Goal: Task Accomplishment & Management: Use online tool/utility

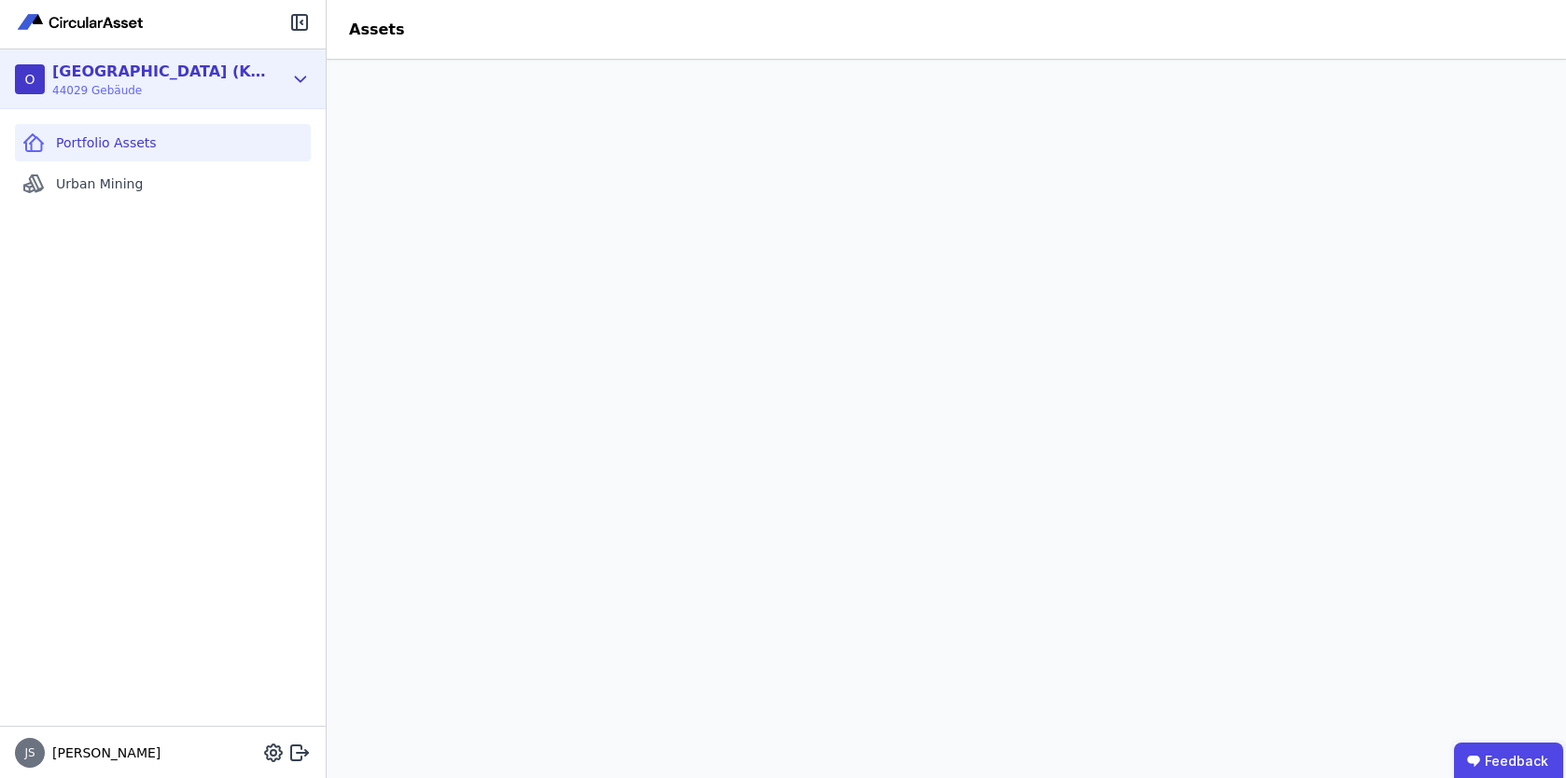
click at [301, 73] on icon at bounding box center [300, 79] width 21 height 22
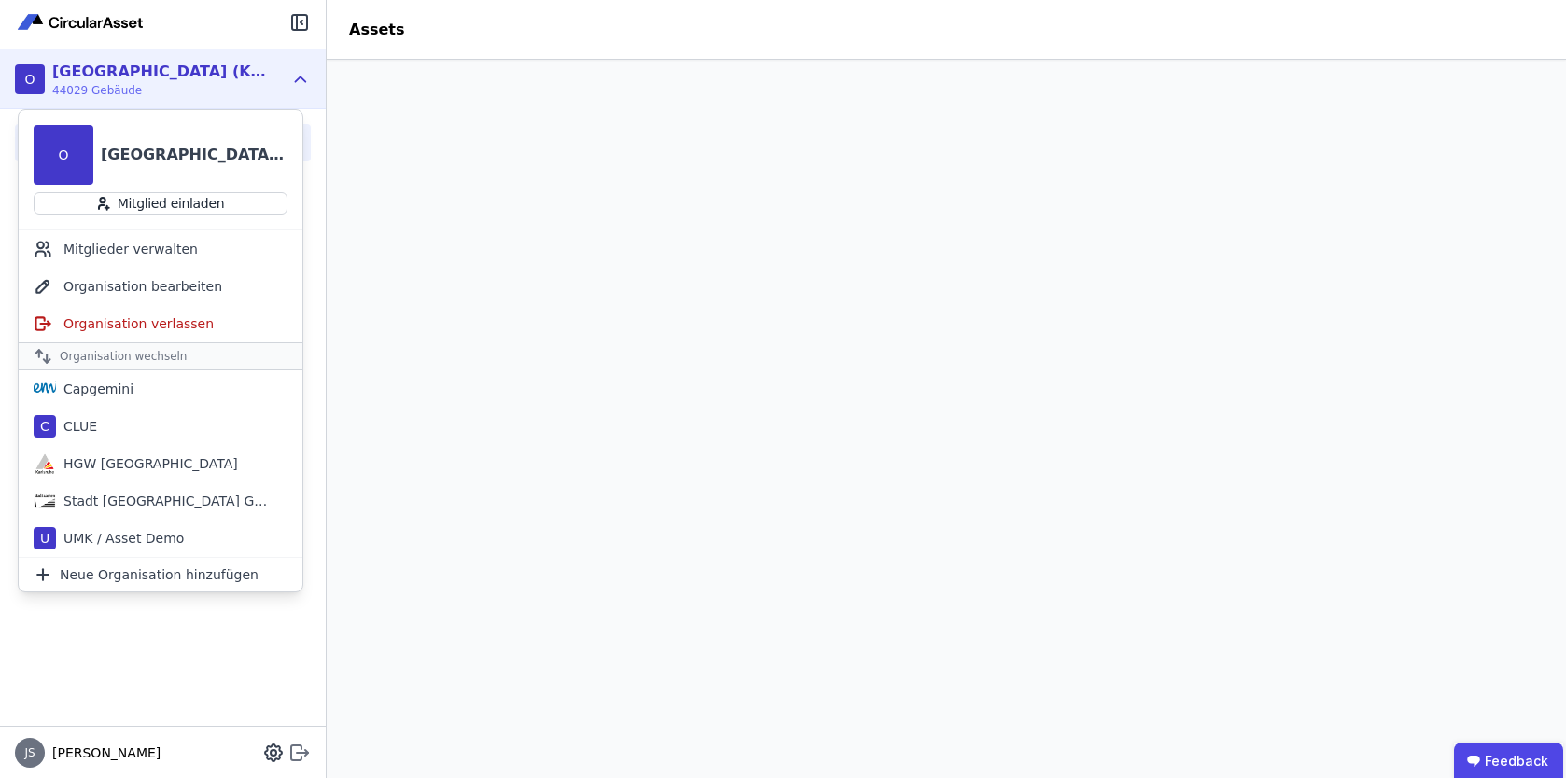
click at [297, 752] on icon at bounding box center [302, 751] width 11 height 3
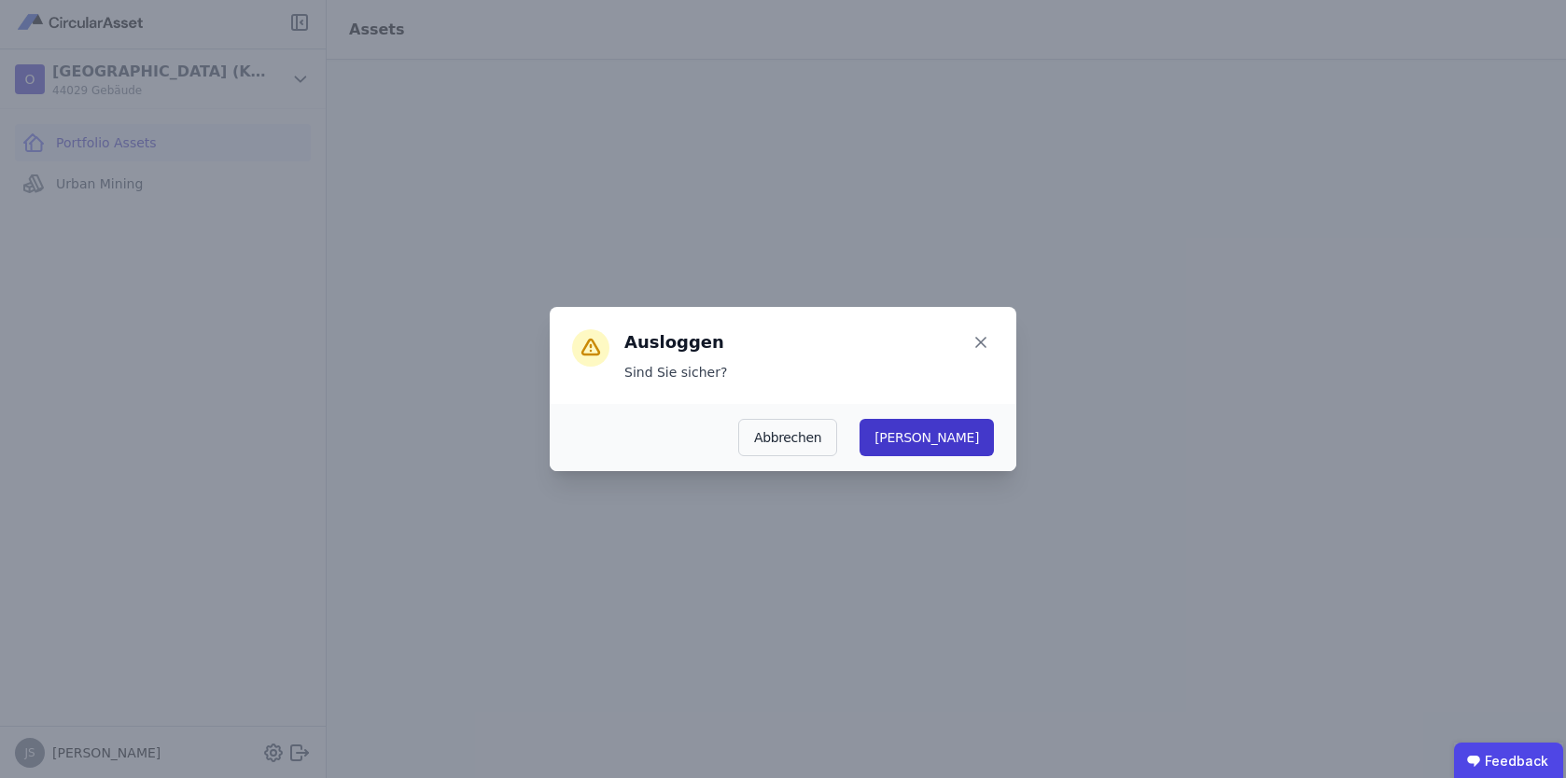
click at [983, 443] on button "Ja" at bounding box center [926, 437] width 134 height 37
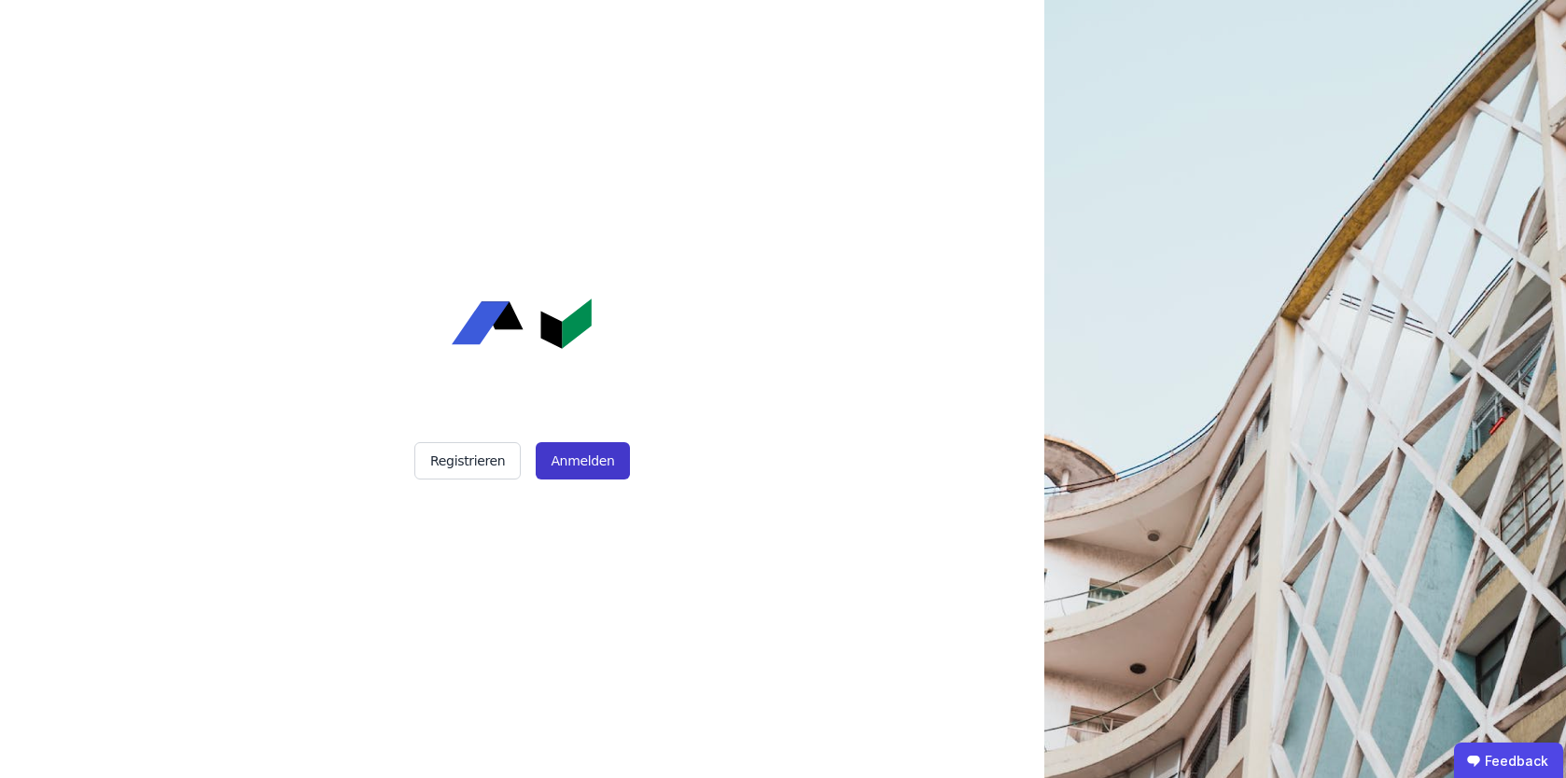
click at [581, 479] on button "Anmelden" at bounding box center [582, 460] width 93 height 37
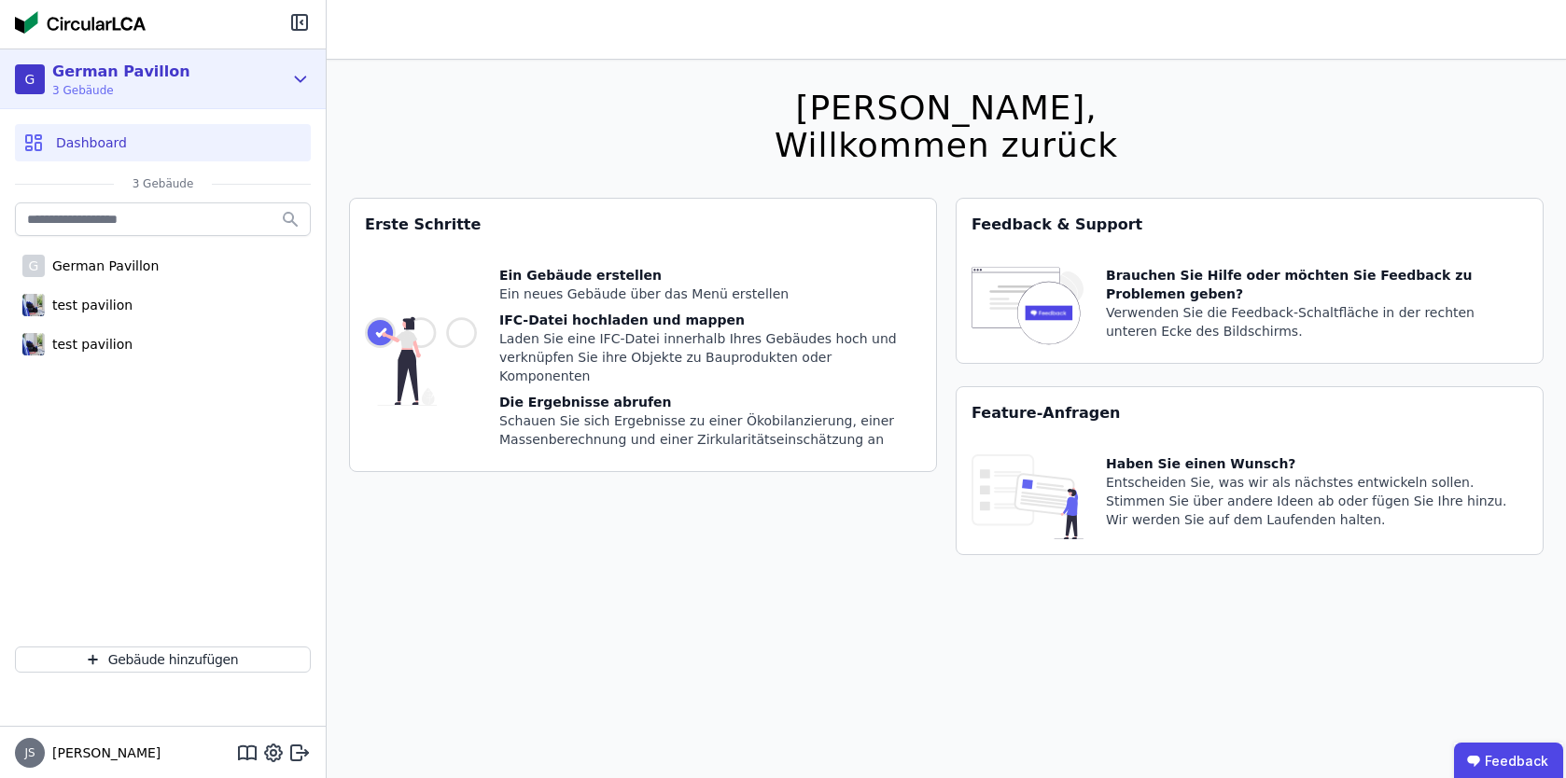
click at [283, 64] on div "G German Pavillon 3 Gebäude" at bounding box center [163, 79] width 326 height 60
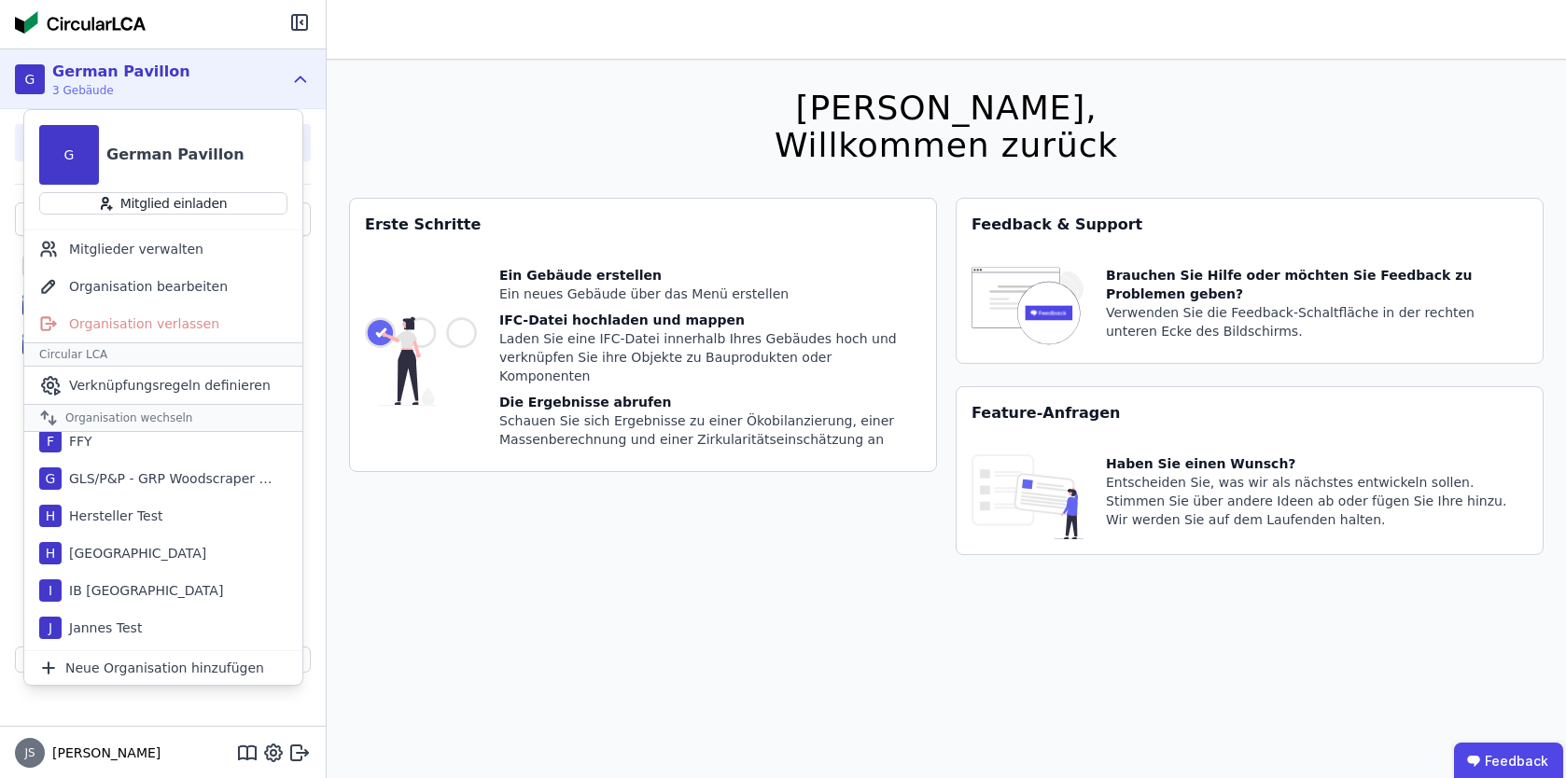
scroll to position [565, 0]
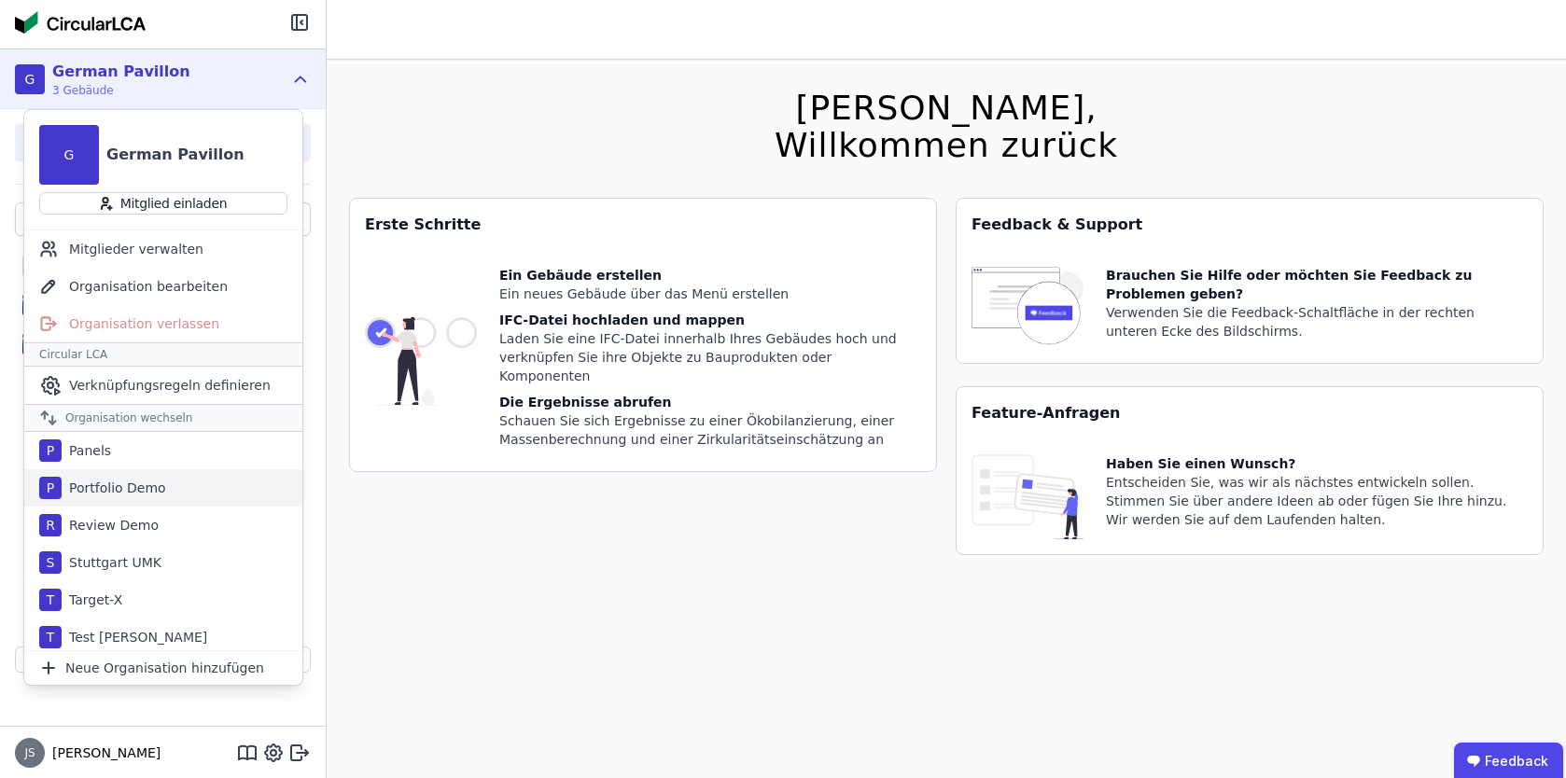
click at [166, 502] on div "P Portfolio Demo" at bounding box center [163, 487] width 278 height 37
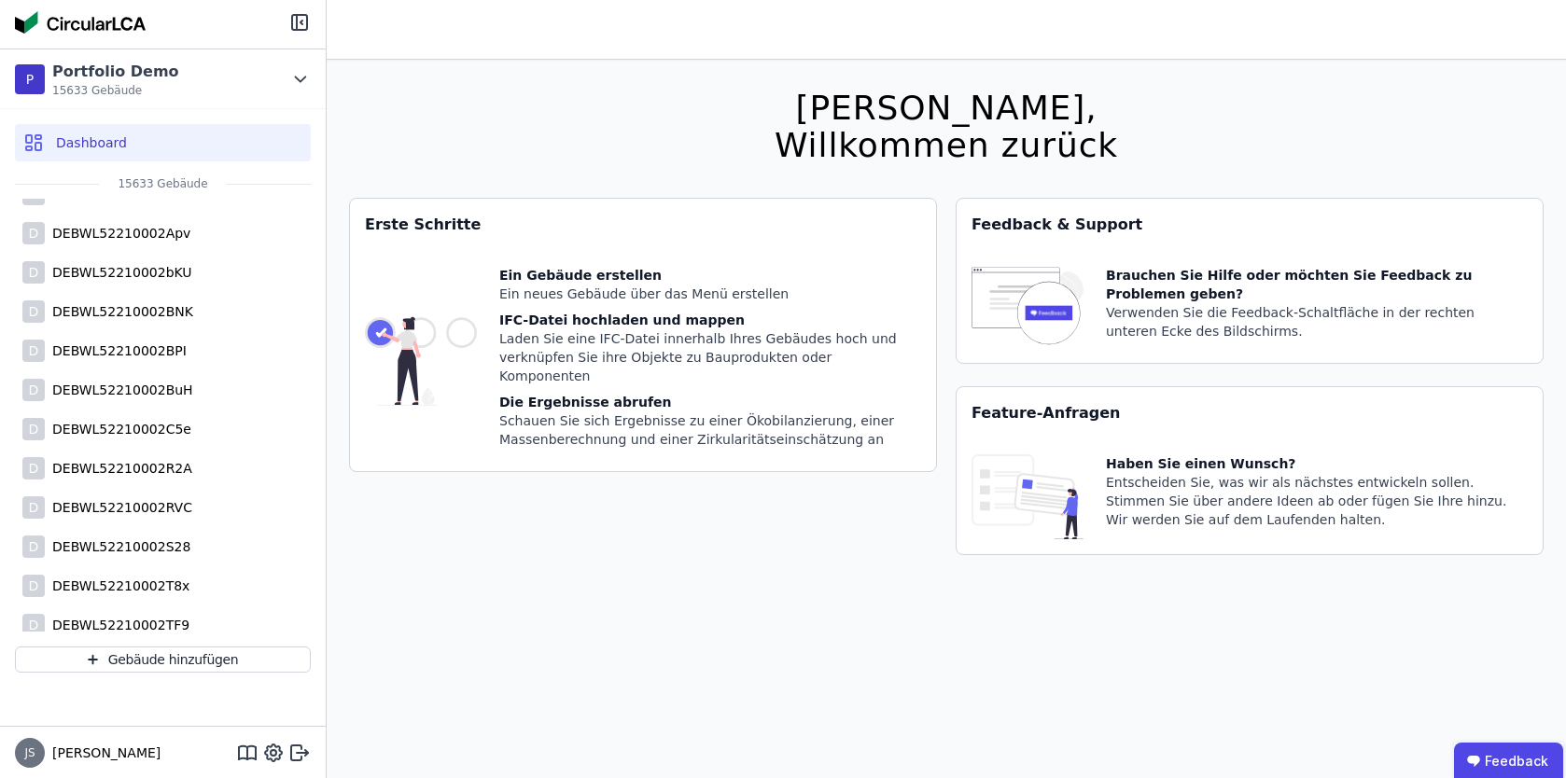
scroll to position [0, 0]
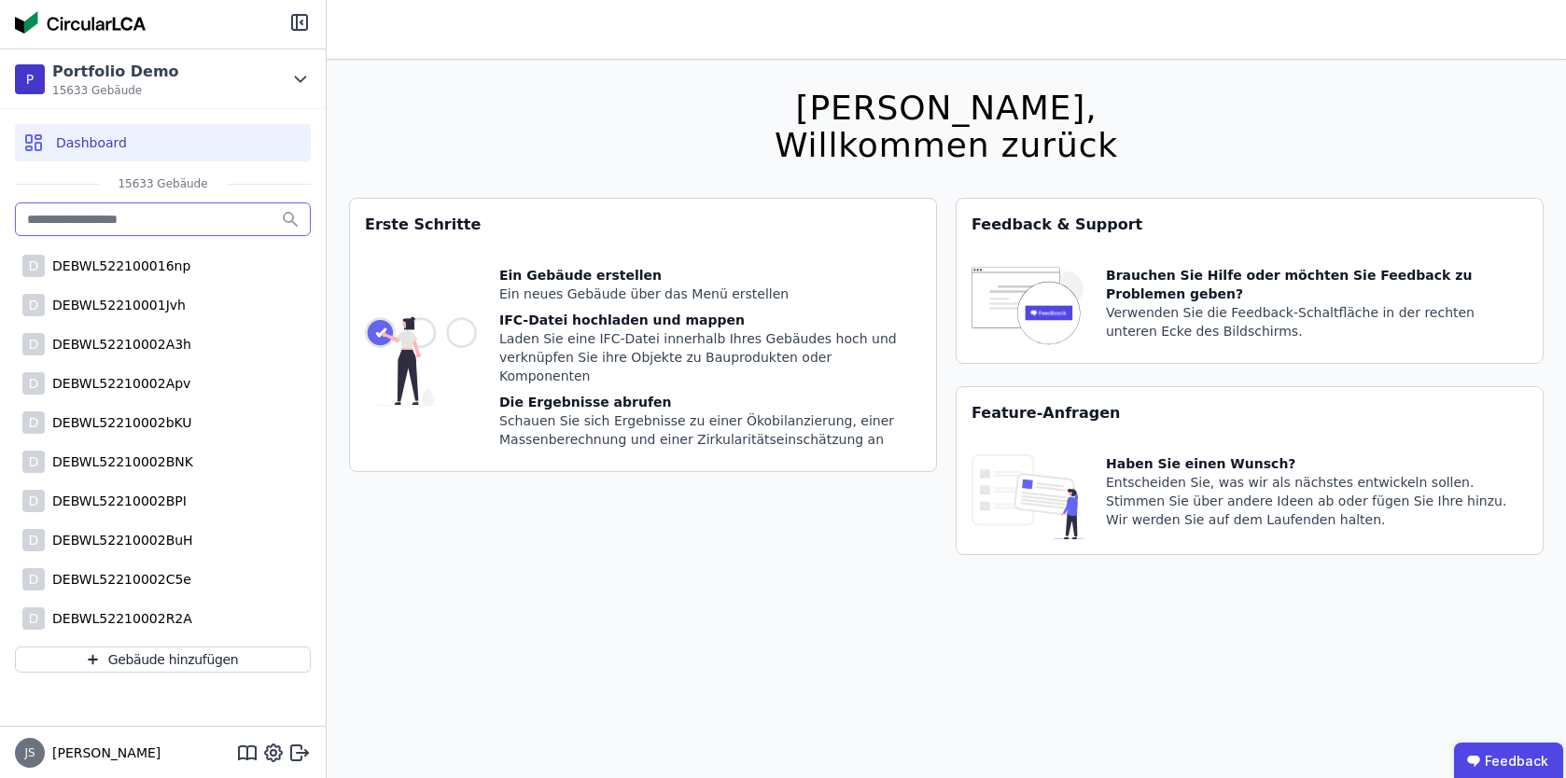
click at [194, 224] on input "text" at bounding box center [163, 219] width 296 height 34
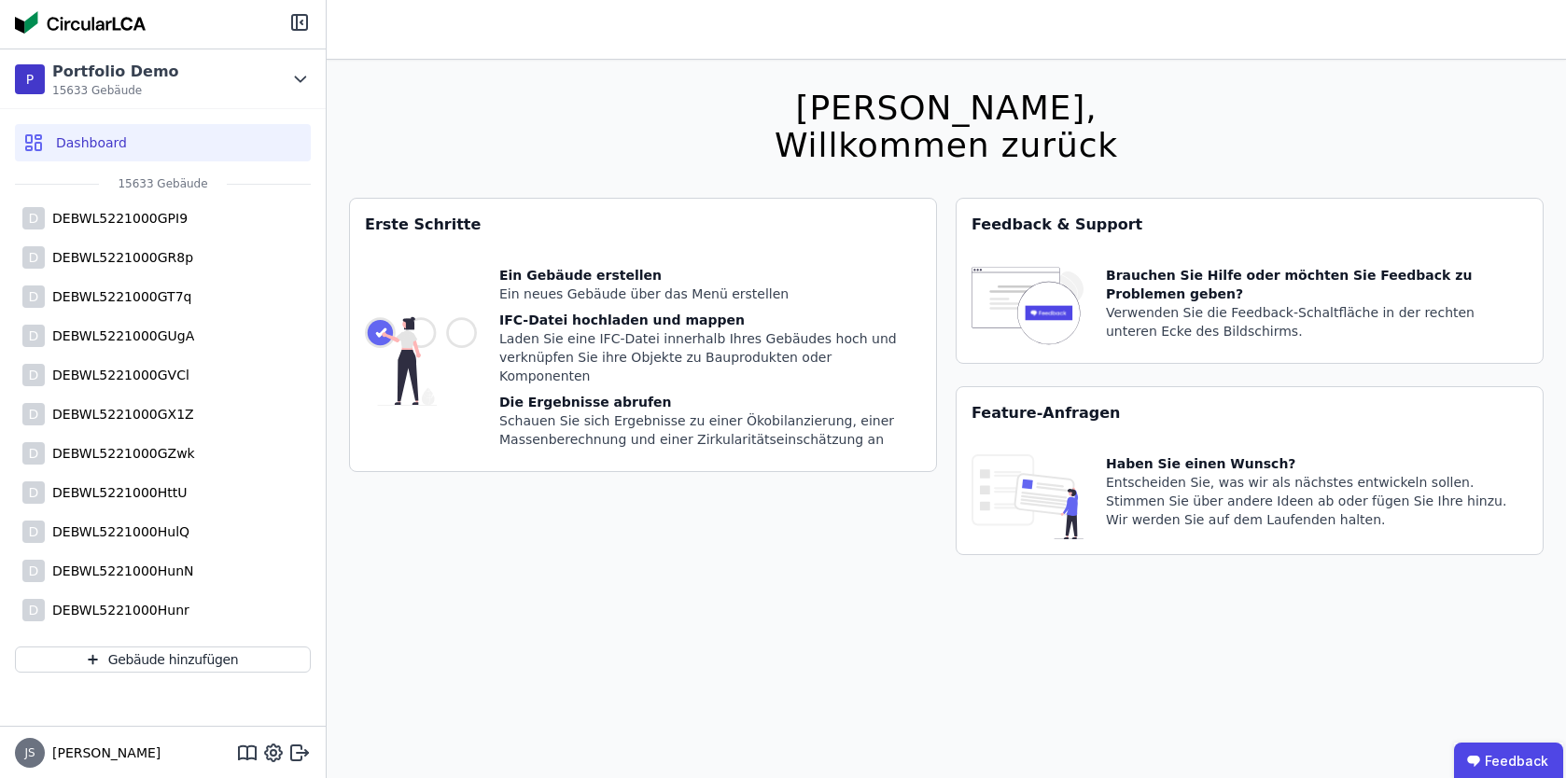
scroll to position [7469, 0]
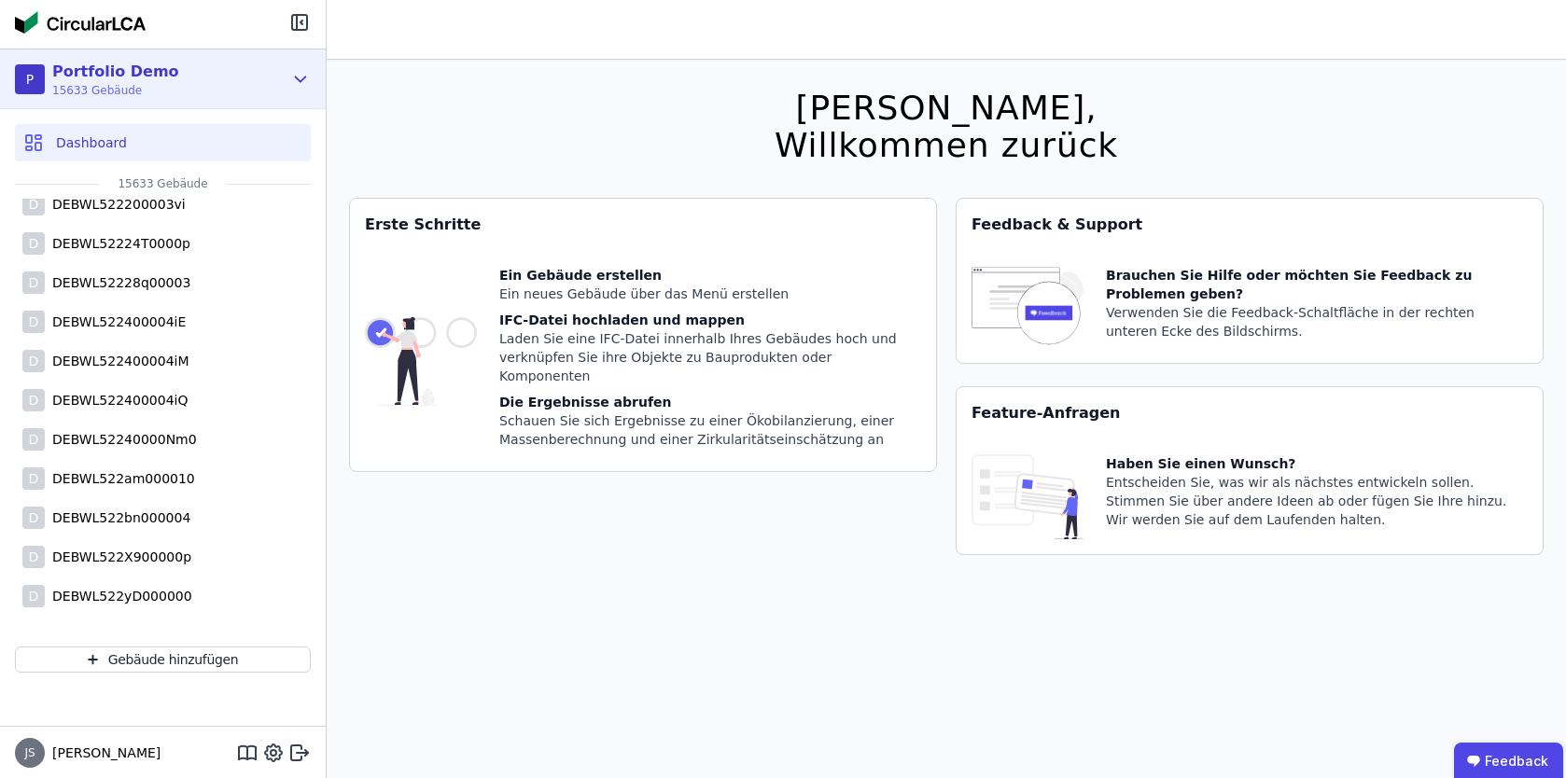
click at [297, 69] on icon at bounding box center [300, 79] width 21 height 22
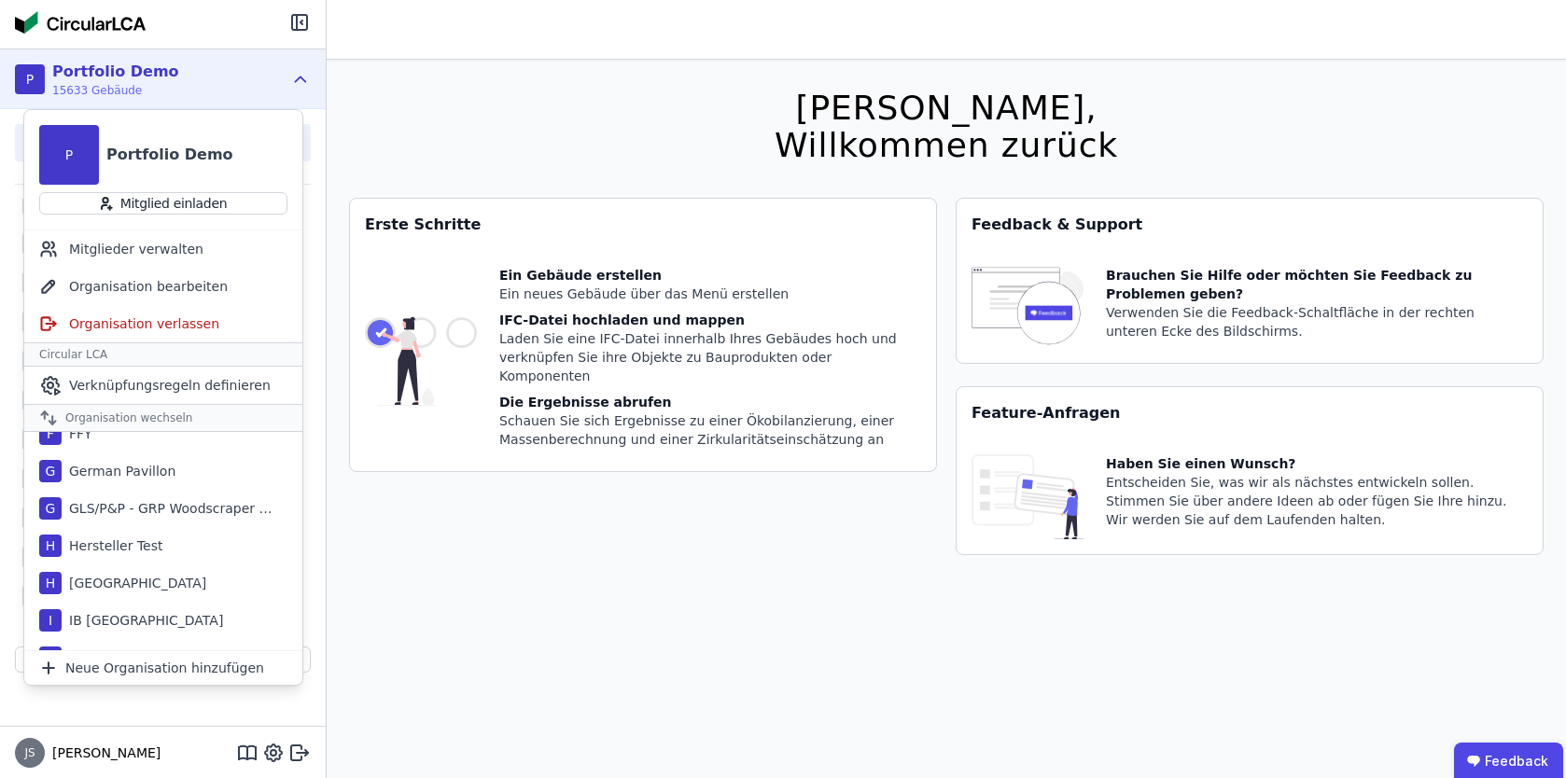
scroll to position [565, 0]
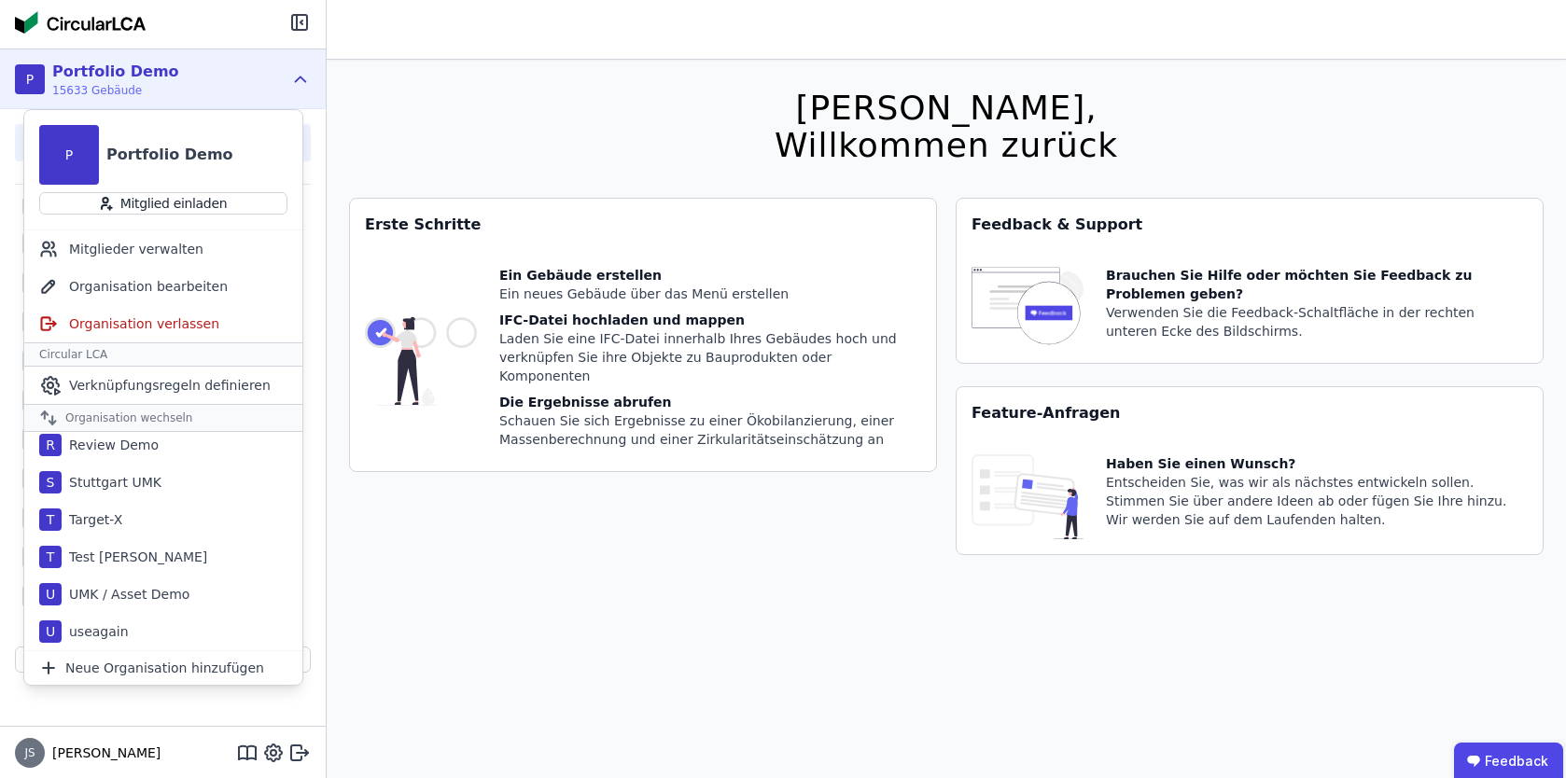
click at [395, 548] on div "Erste Schritte Ein Gebäude erstellen Ein neues Gebäude über das Menü erstellen …" at bounding box center [643, 388] width 588 height 380
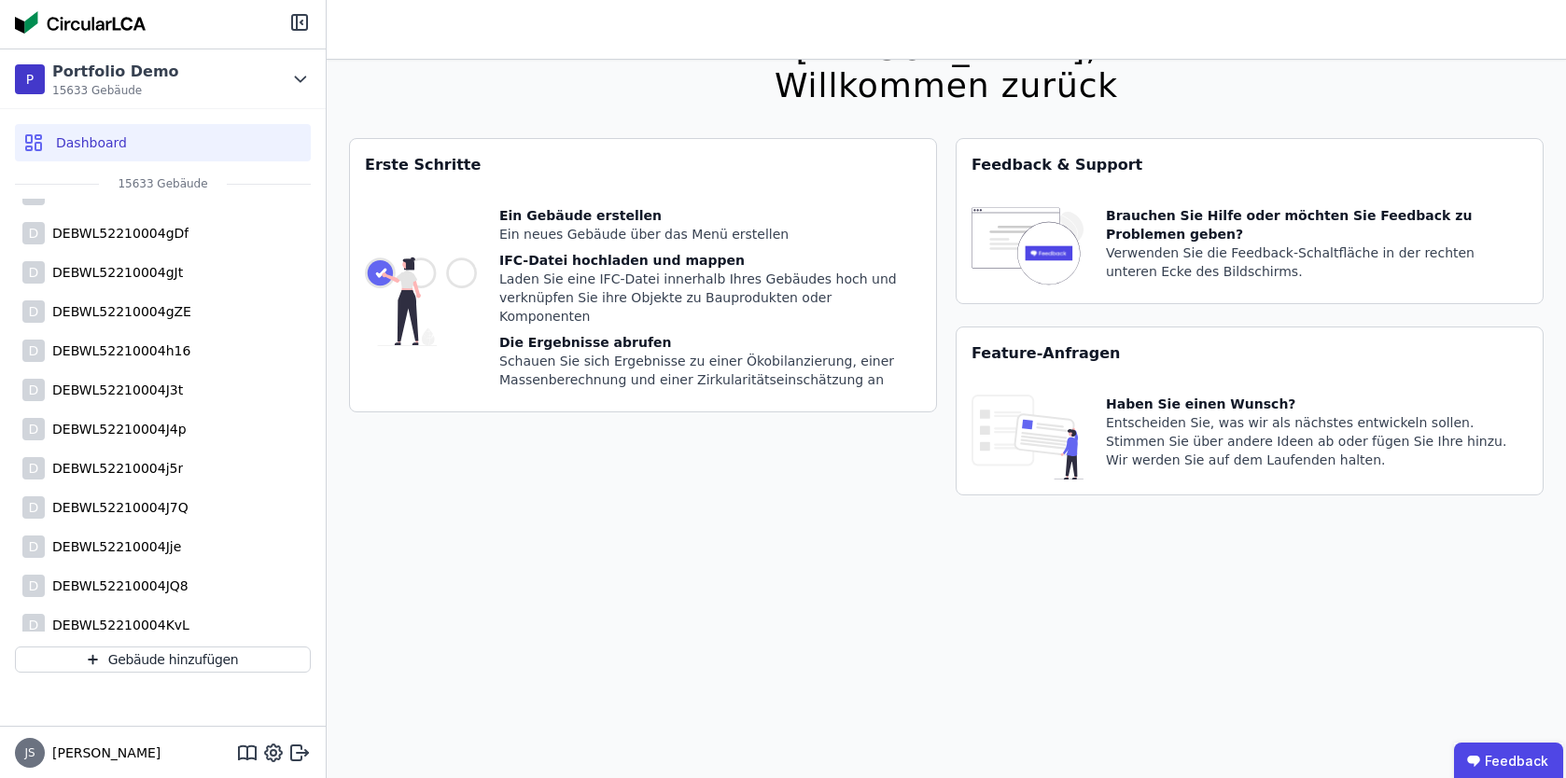
scroll to position [0, 0]
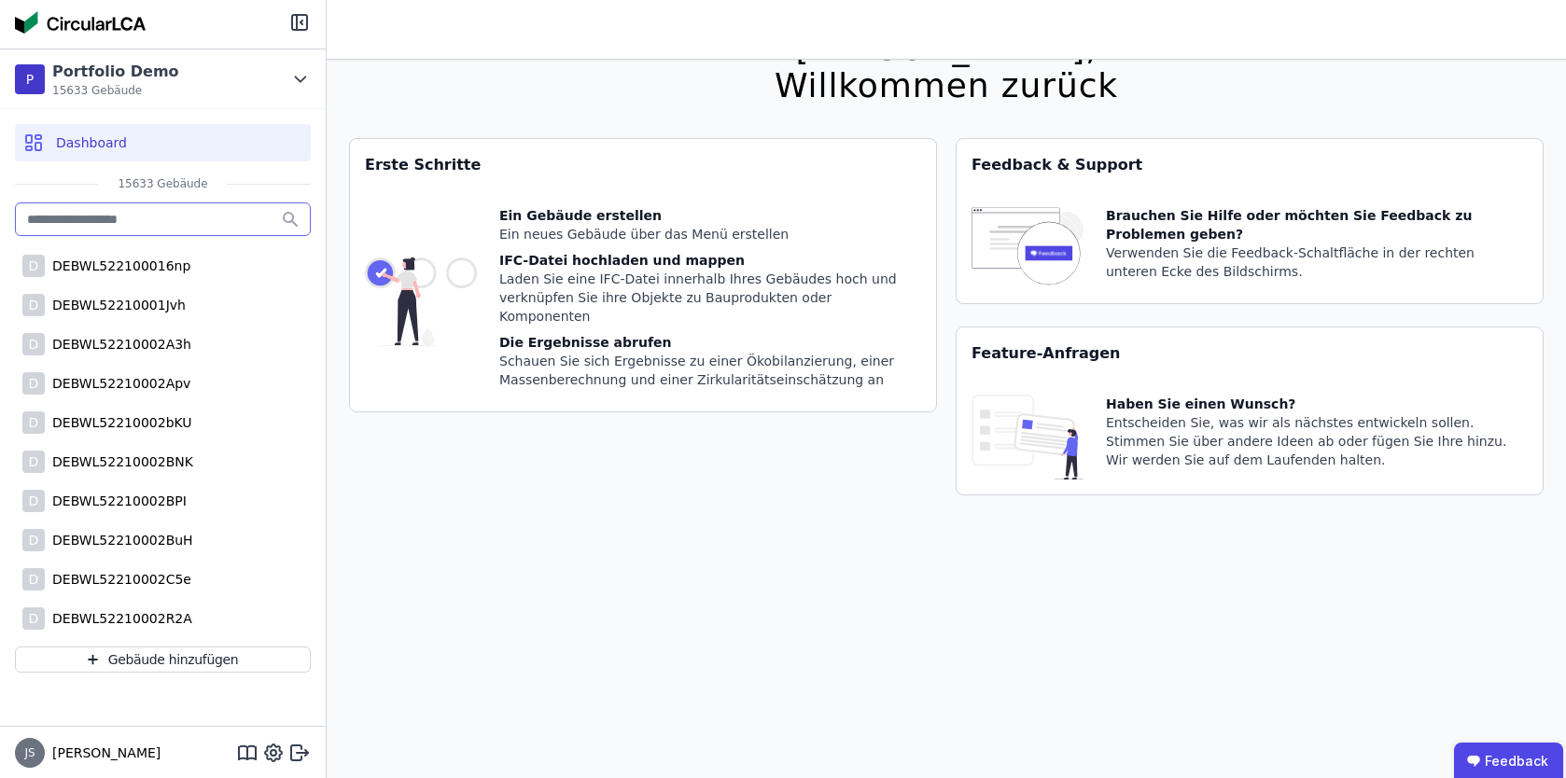
click at [178, 224] on input "text" at bounding box center [163, 219] width 296 height 34
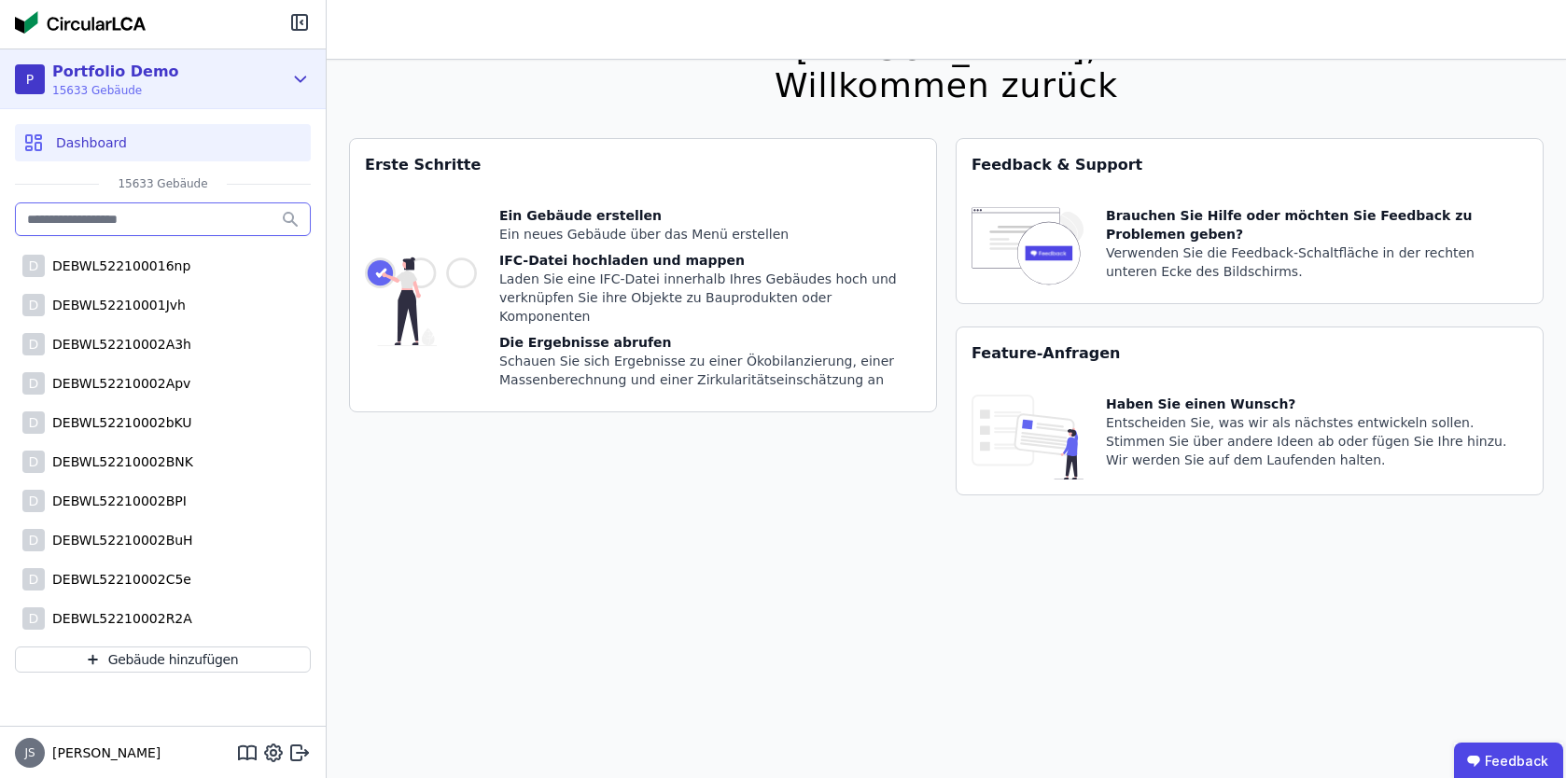
click at [297, 81] on icon at bounding box center [300, 79] width 21 height 22
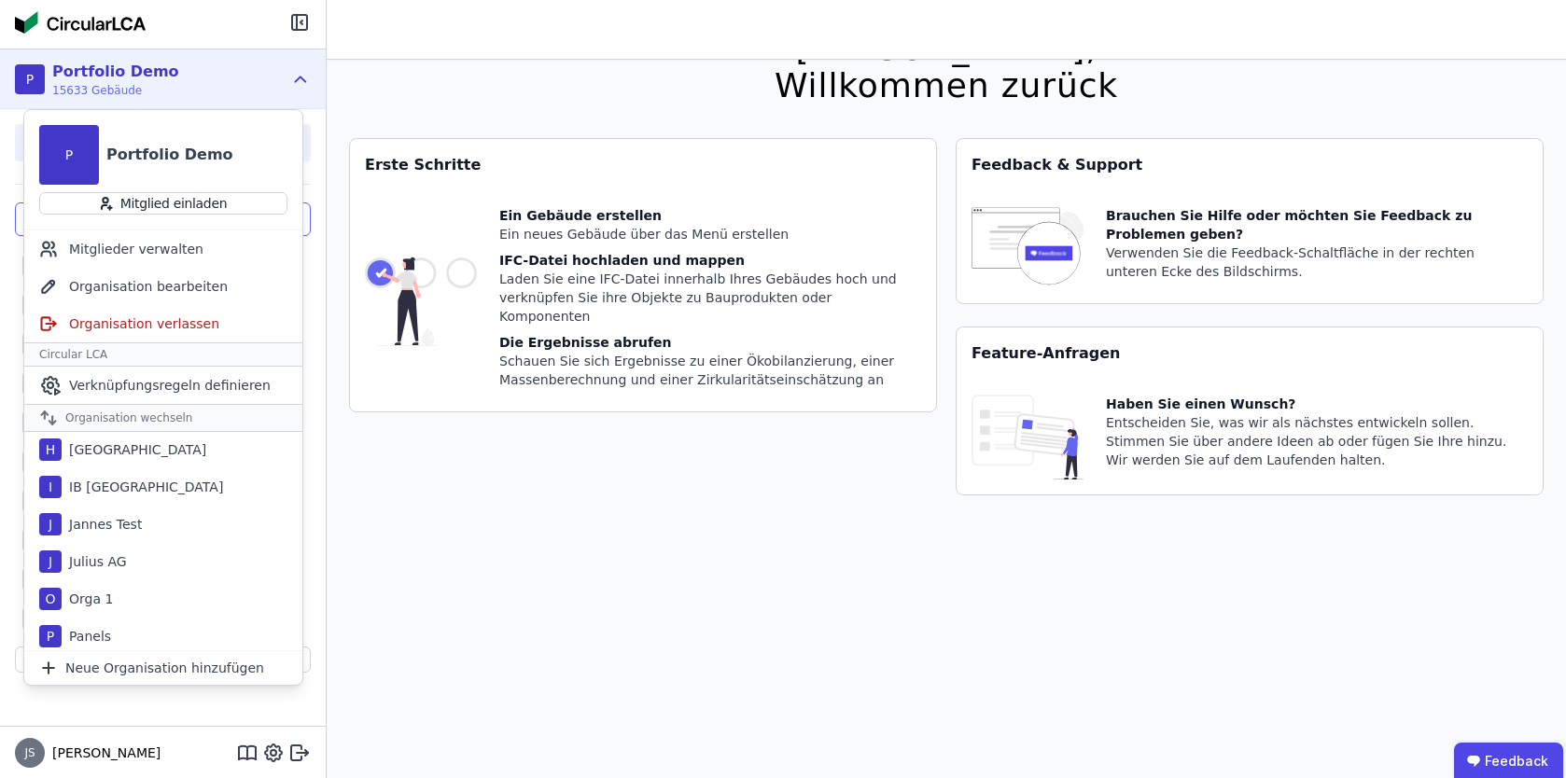
scroll to position [348, 0]
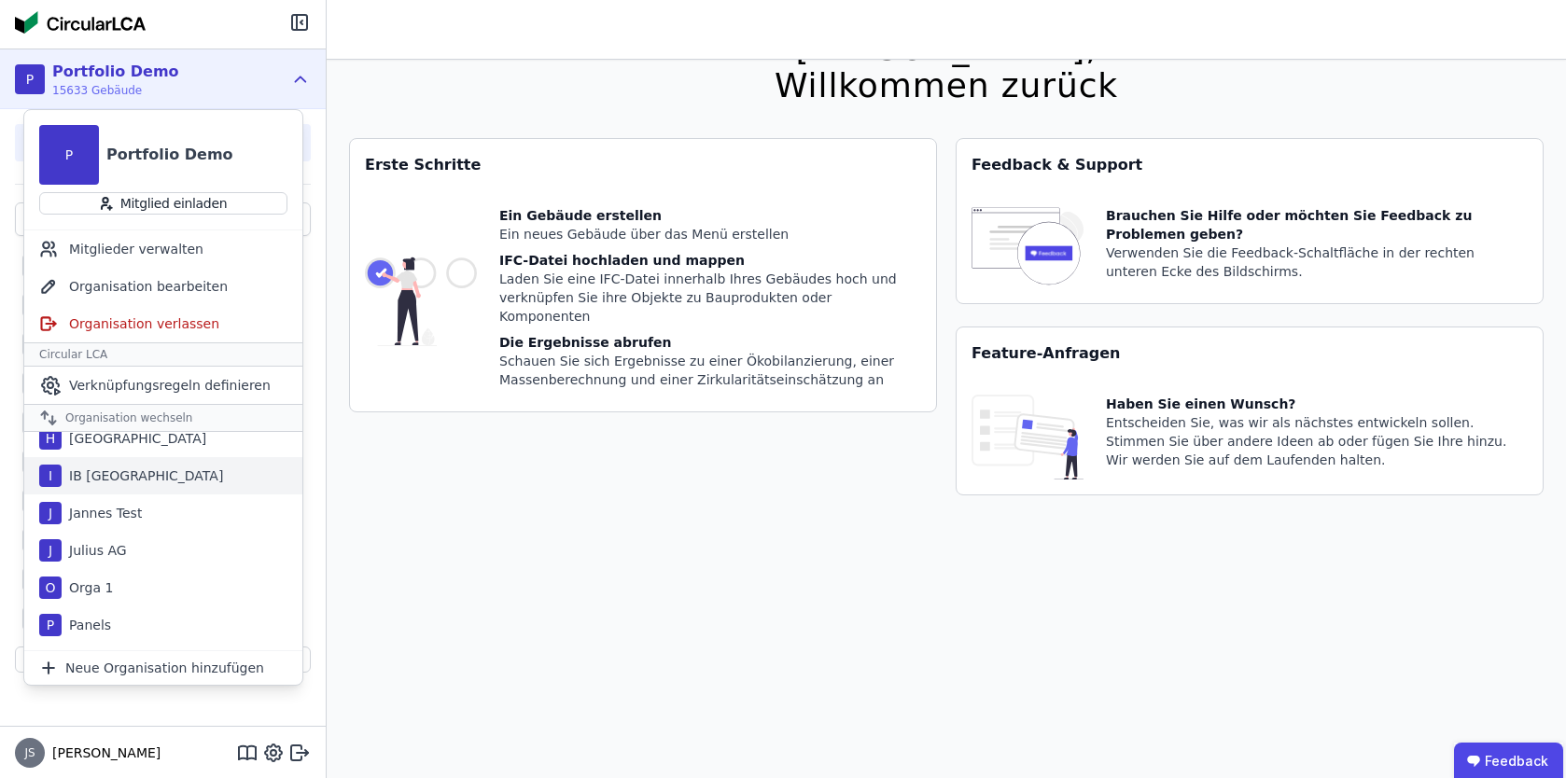
click at [197, 481] on div "I IB Bremen" at bounding box center [163, 475] width 278 height 37
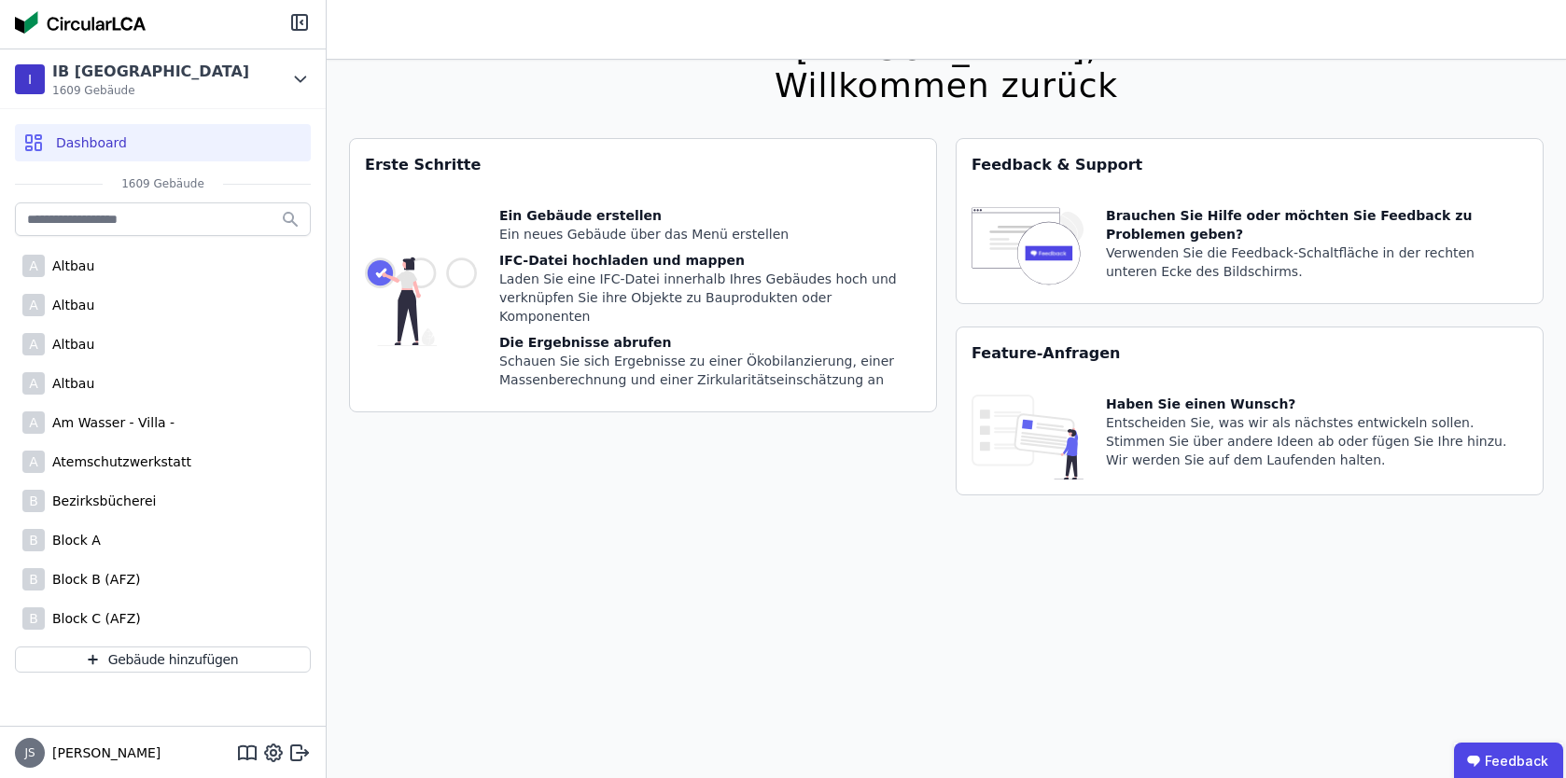
click at [486, 602] on div "Hallo Julius, Willkommen zurück Sie verwenden derzeit eine Beta-Version. Es kön…" at bounding box center [946, 389] width 1194 height 778
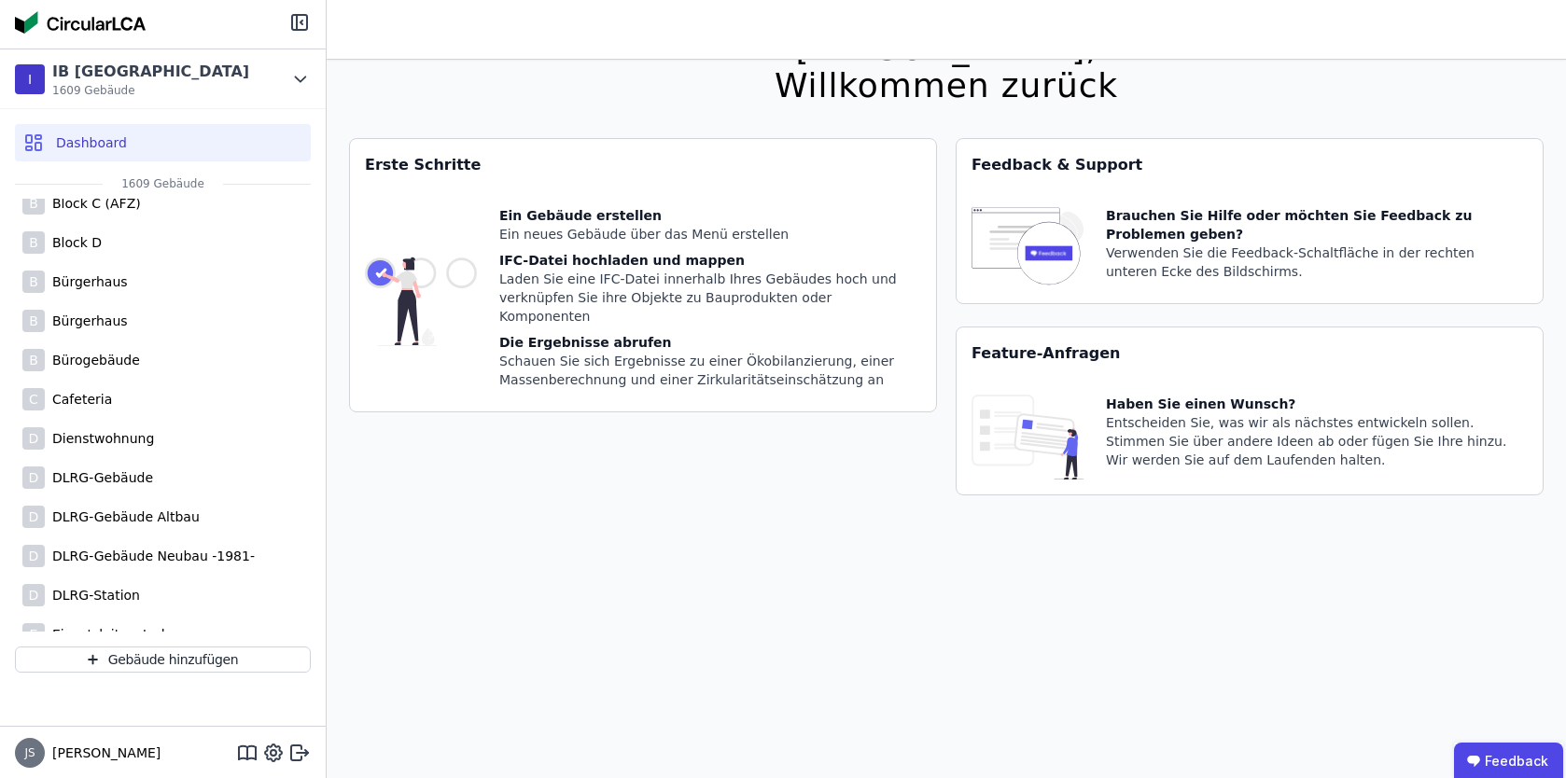
scroll to position [0, 0]
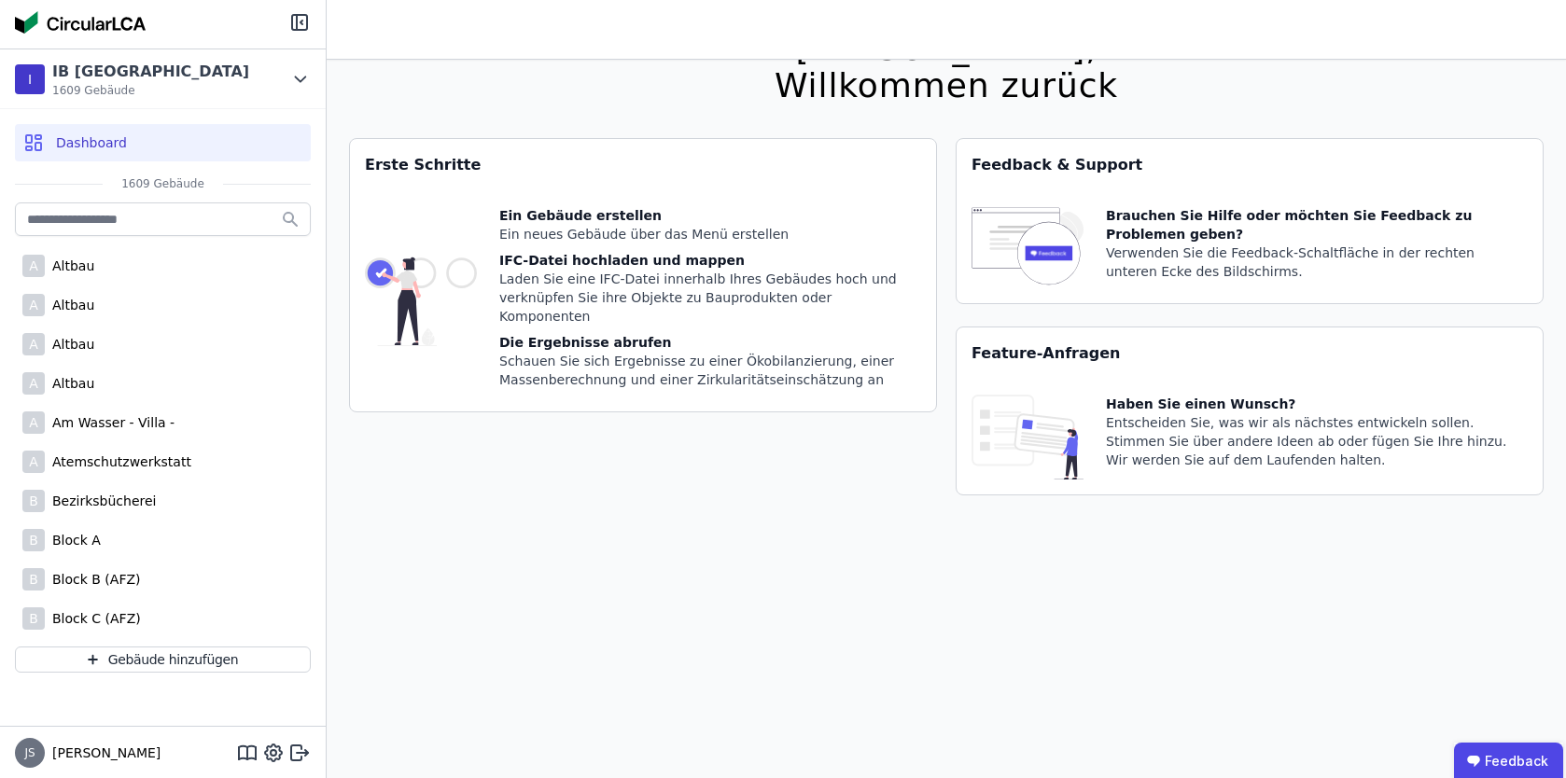
click at [442, 584] on div "Hallo Julius, Willkommen zurück Sie verwenden derzeit eine Beta-Version. Es kön…" at bounding box center [946, 389] width 1194 height 778
click at [344, 467] on div "Hallo Julius, Willkommen zurück Sie verwenden derzeit eine Beta-Version. Es kön…" at bounding box center [946, 389] width 1239 height 778
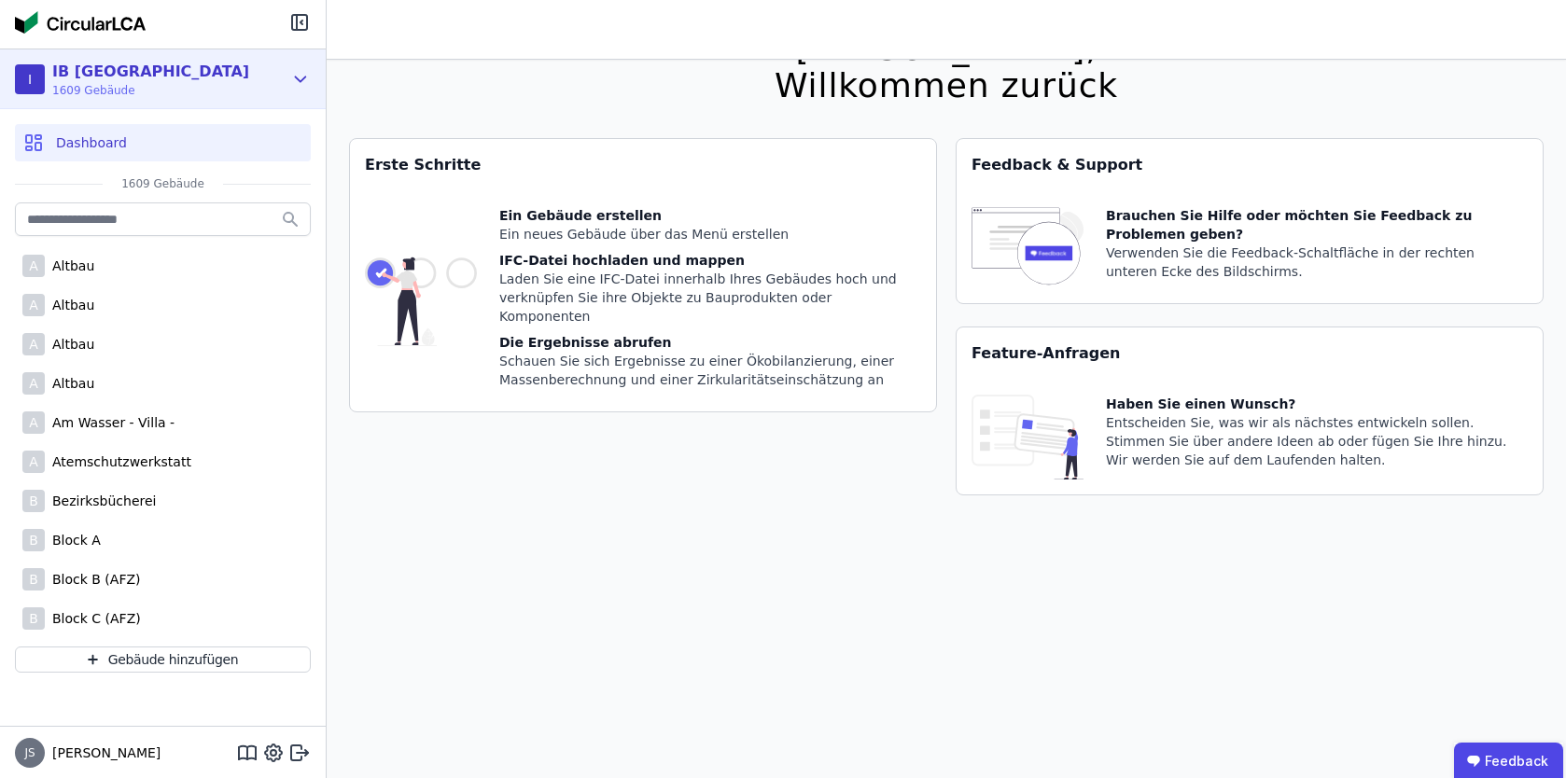
click at [292, 77] on icon at bounding box center [300, 79] width 21 height 22
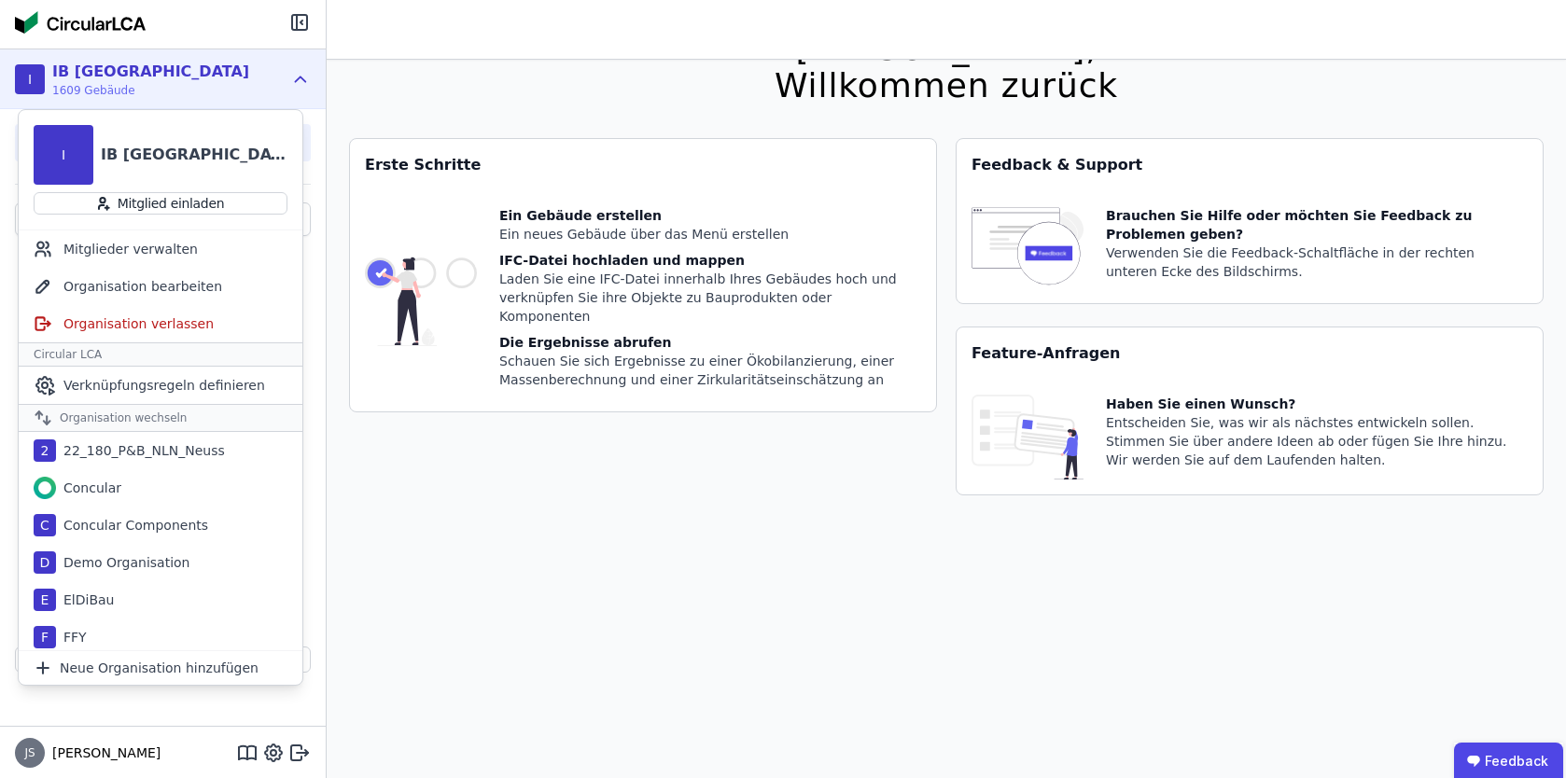
click at [359, 75] on div "Hallo Julius, Willkommen zurück Sie verwenden derzeit eine Beta-Version. Es kön…" at bounding box center [946, 389] width 1194 height 778
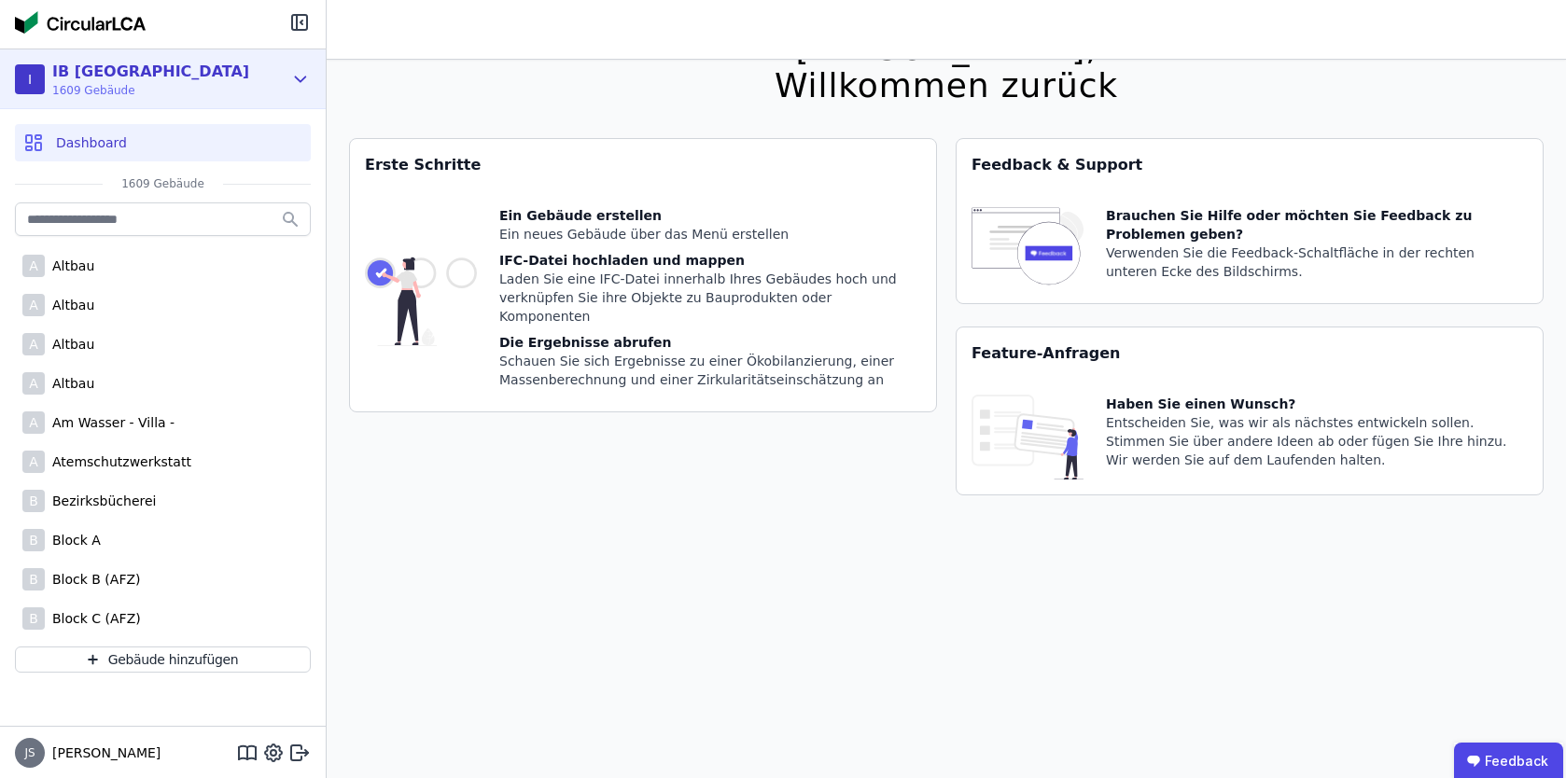
click at [306, 82] on icon at bounding box center [300, 79] width 21 height 22
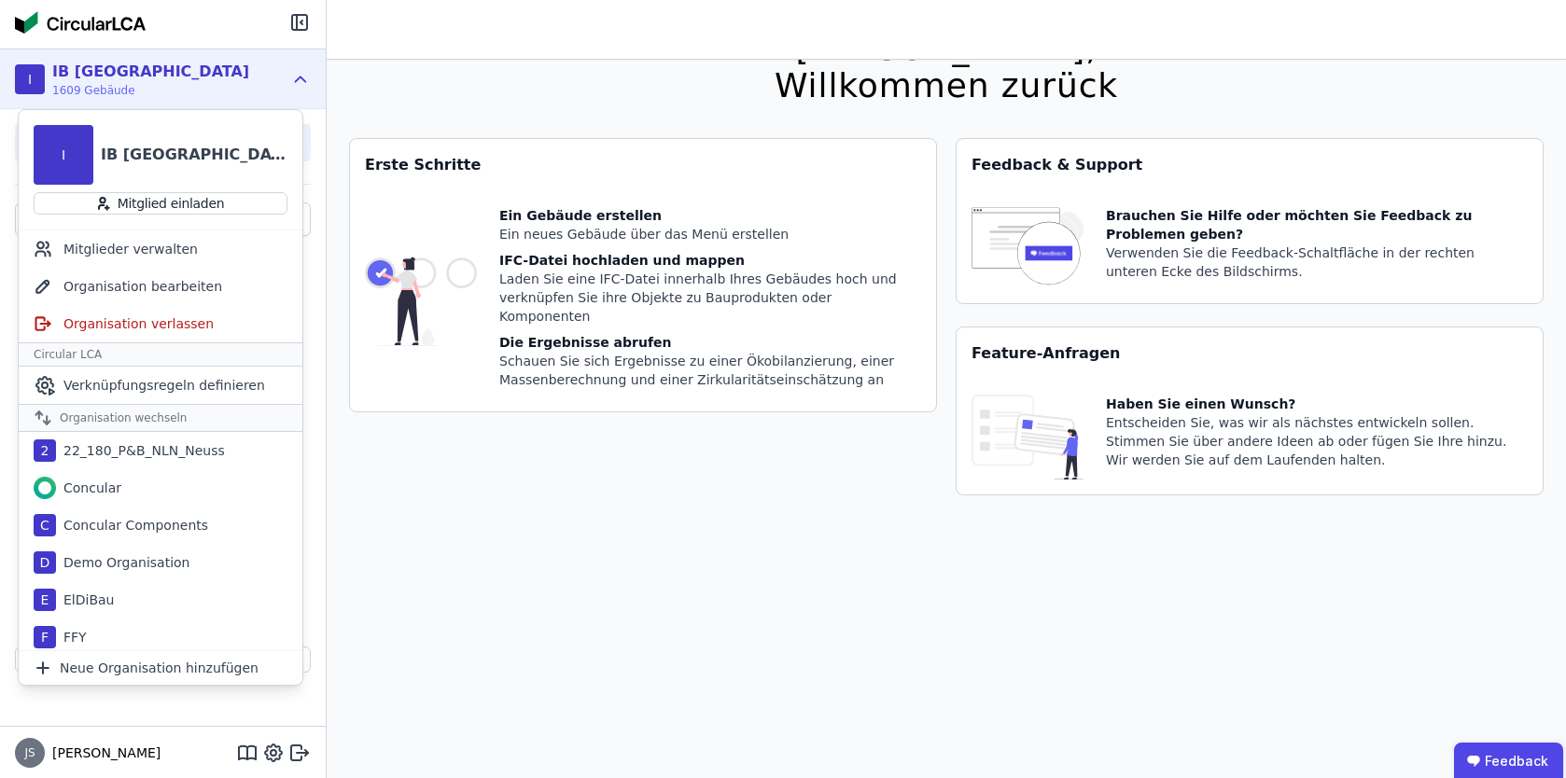
click at [433, 85] on div "Hallo Julius, Willkommen zurück Sie verwenden derzeit eine Beta-Version. Es kön…" at bounding box center [946, 389] width 1194 height 778
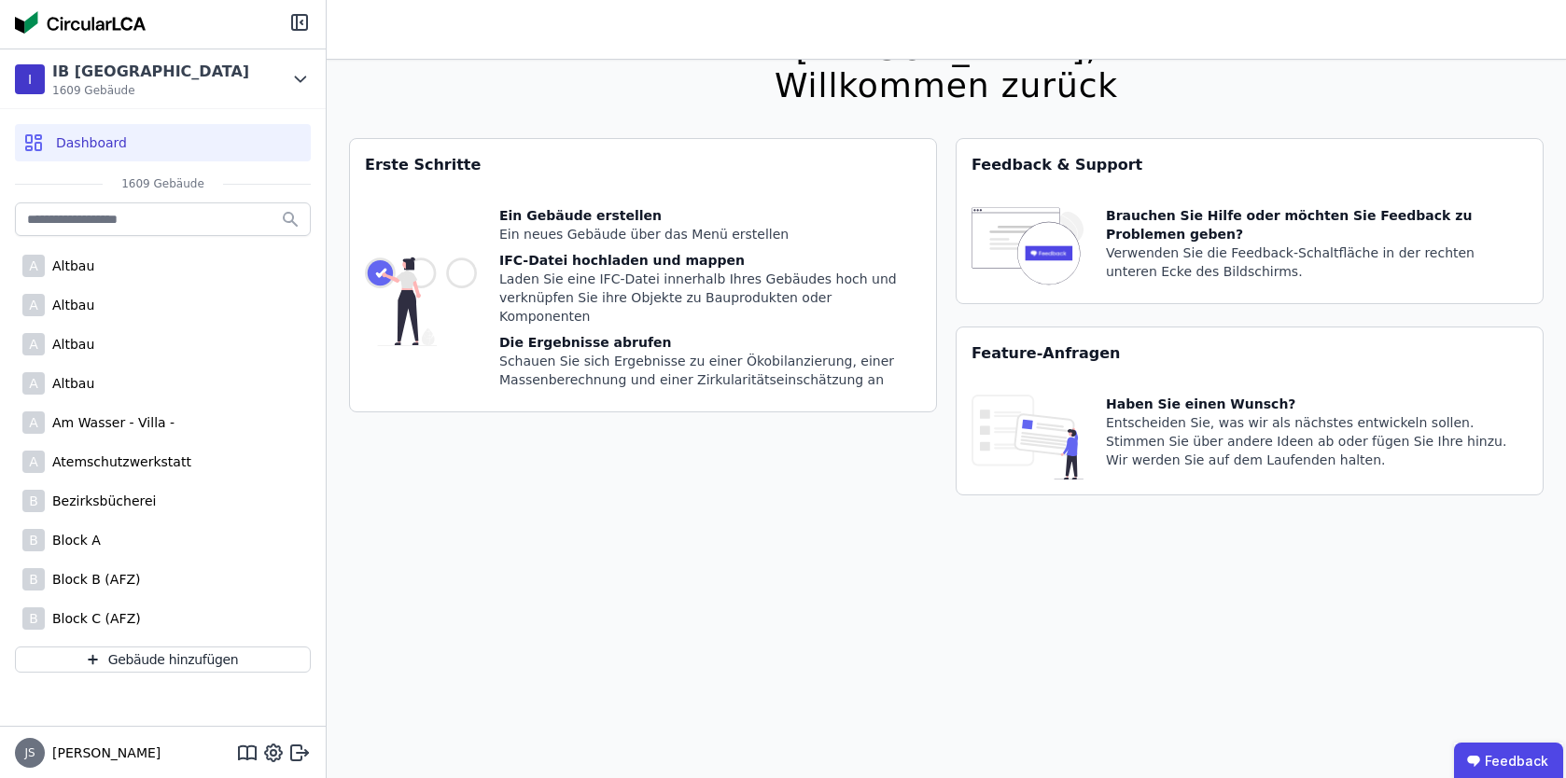
click at [512, 456] on div "Erste Schritte Ein Gebäude erstellen Ein neues Gebäude über das Menü erstellen …" at bounding box center [643, 328] width 588 height 380
click at [1189, 81] on div "Hallo Julius, Willkommen zurück Sie verwenden derzeit eine Beta-Version. Es kön…" at bounding box center [946, 389] width 1194 height 778
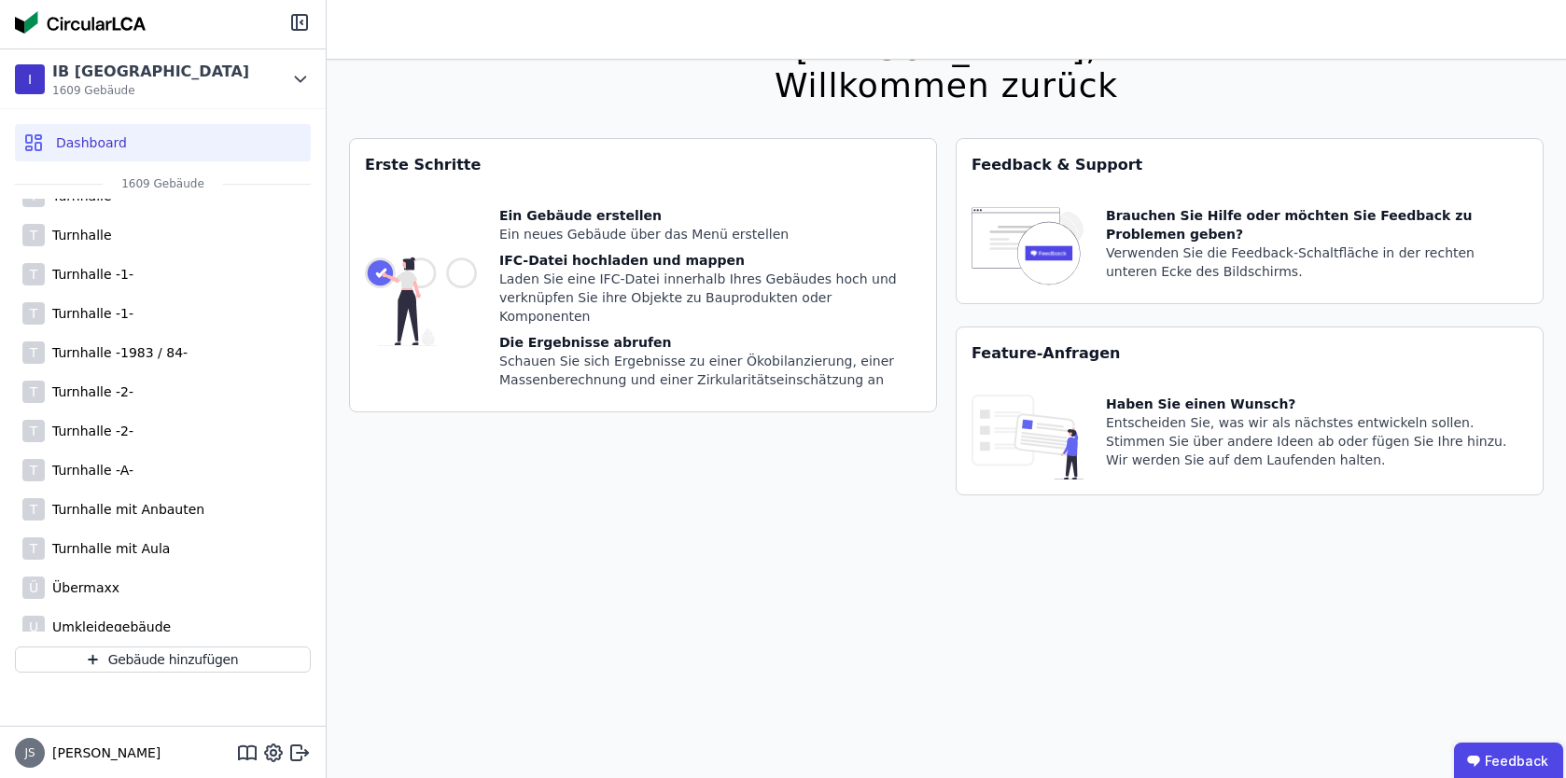
scroll to position [7469, 0]
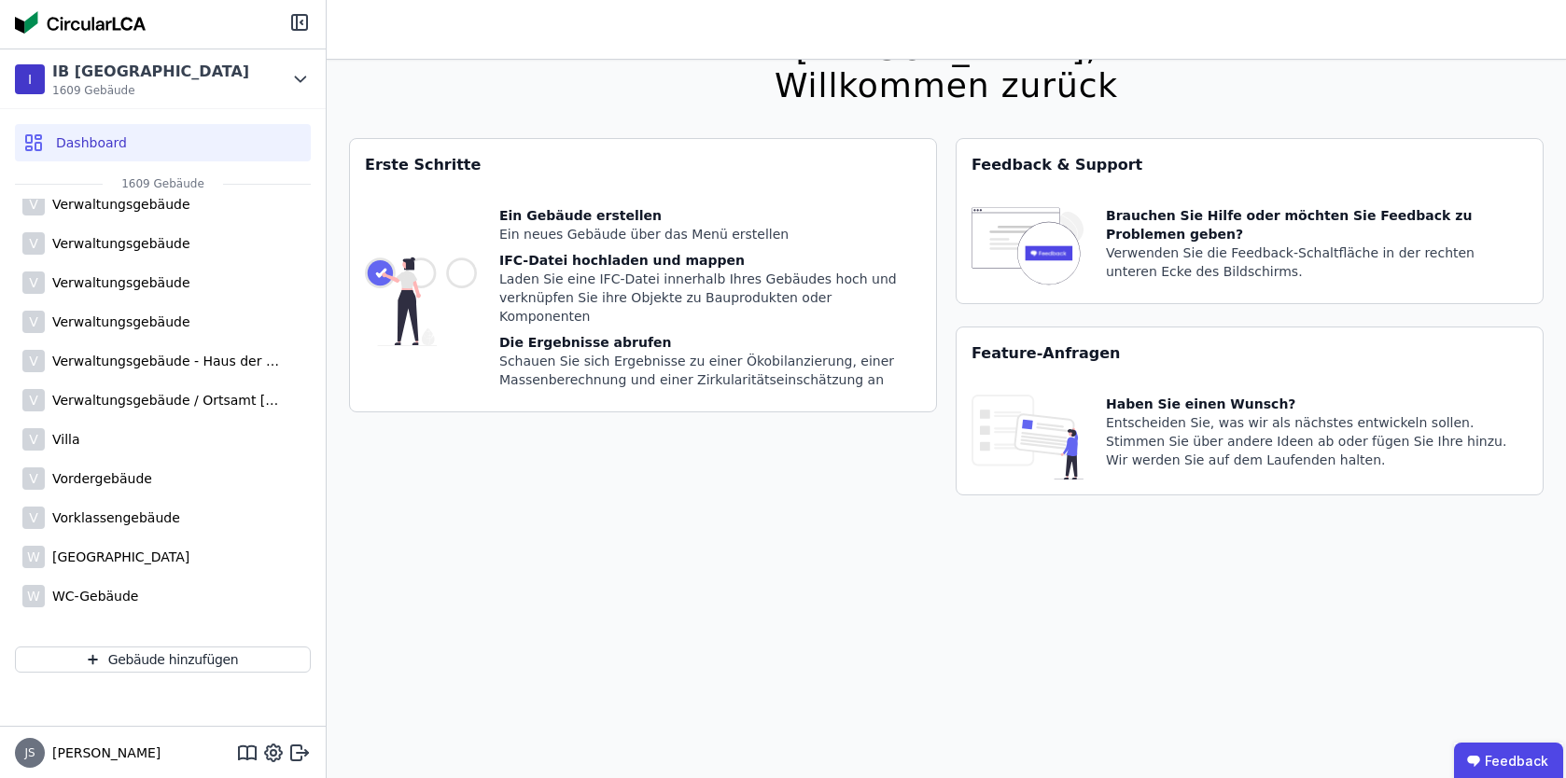
click at [103, 359] on div "Verwaltungsgebäude - Haus der Bürgerschaft" at bounding box center [166, 361] width 243 height 19
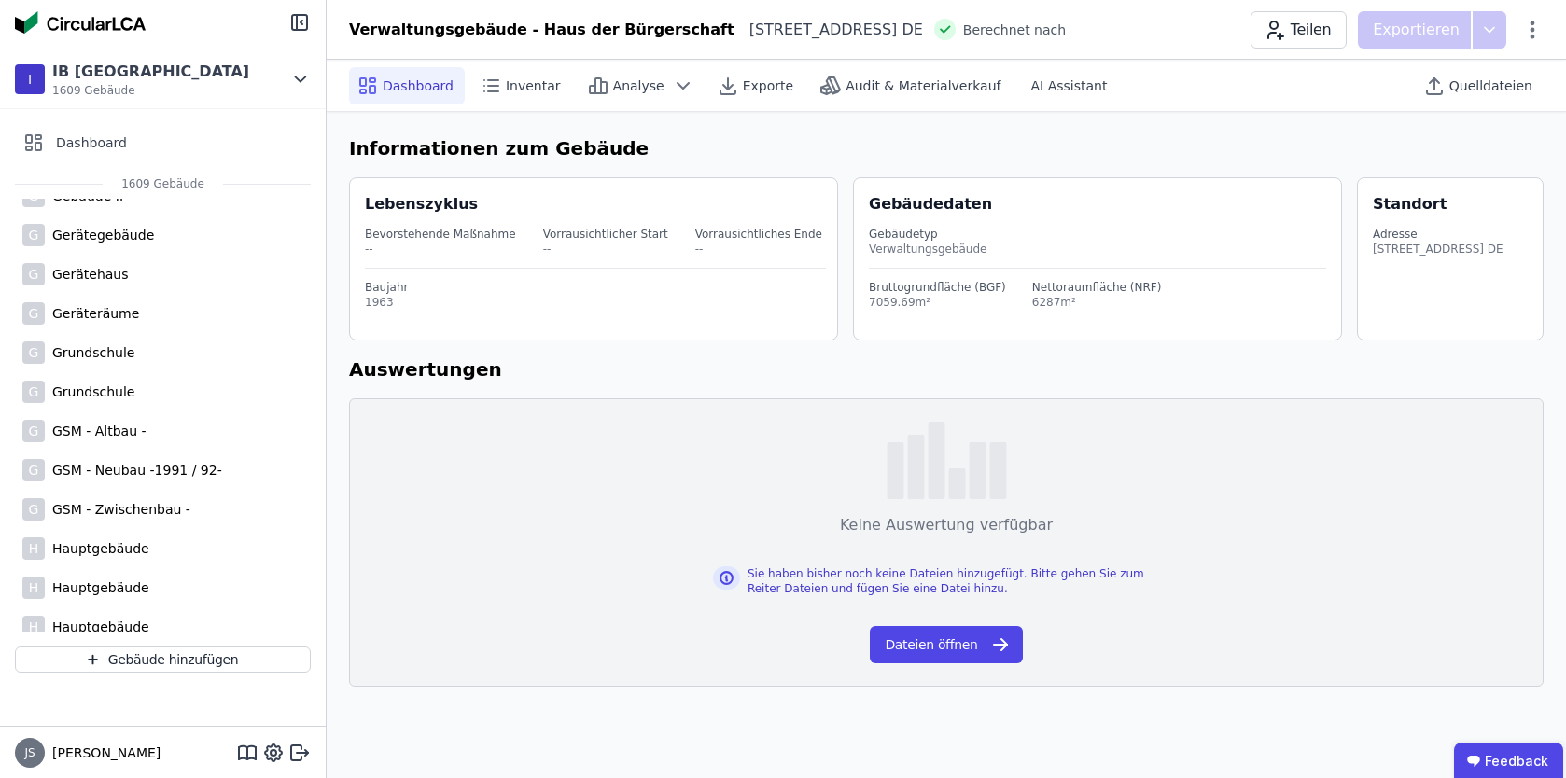
scroll to position [2049, 0]
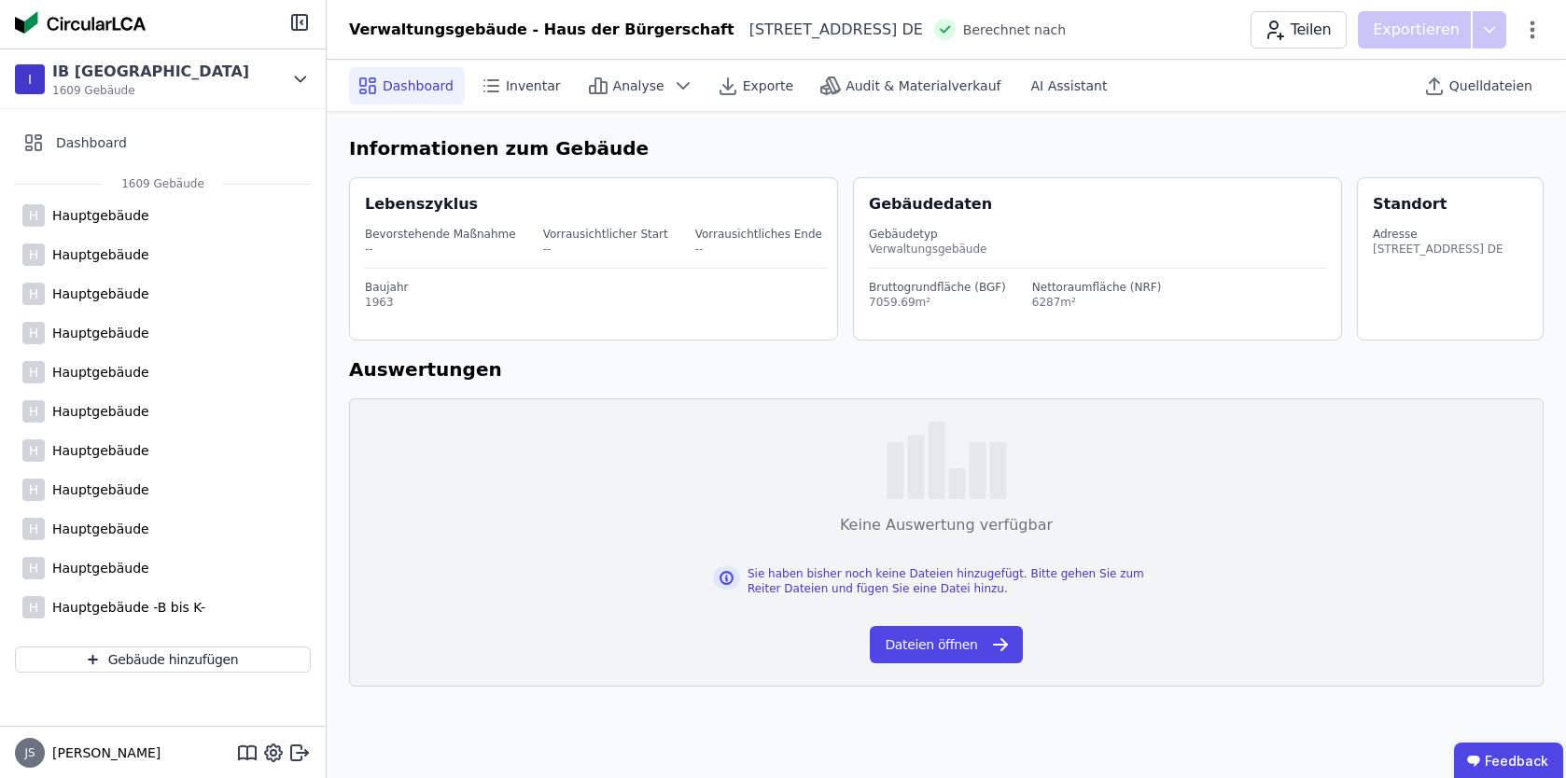
click at [100, 429] on div "H Hauptgebäude" at bounding box center [163, 411] width 296 height 37
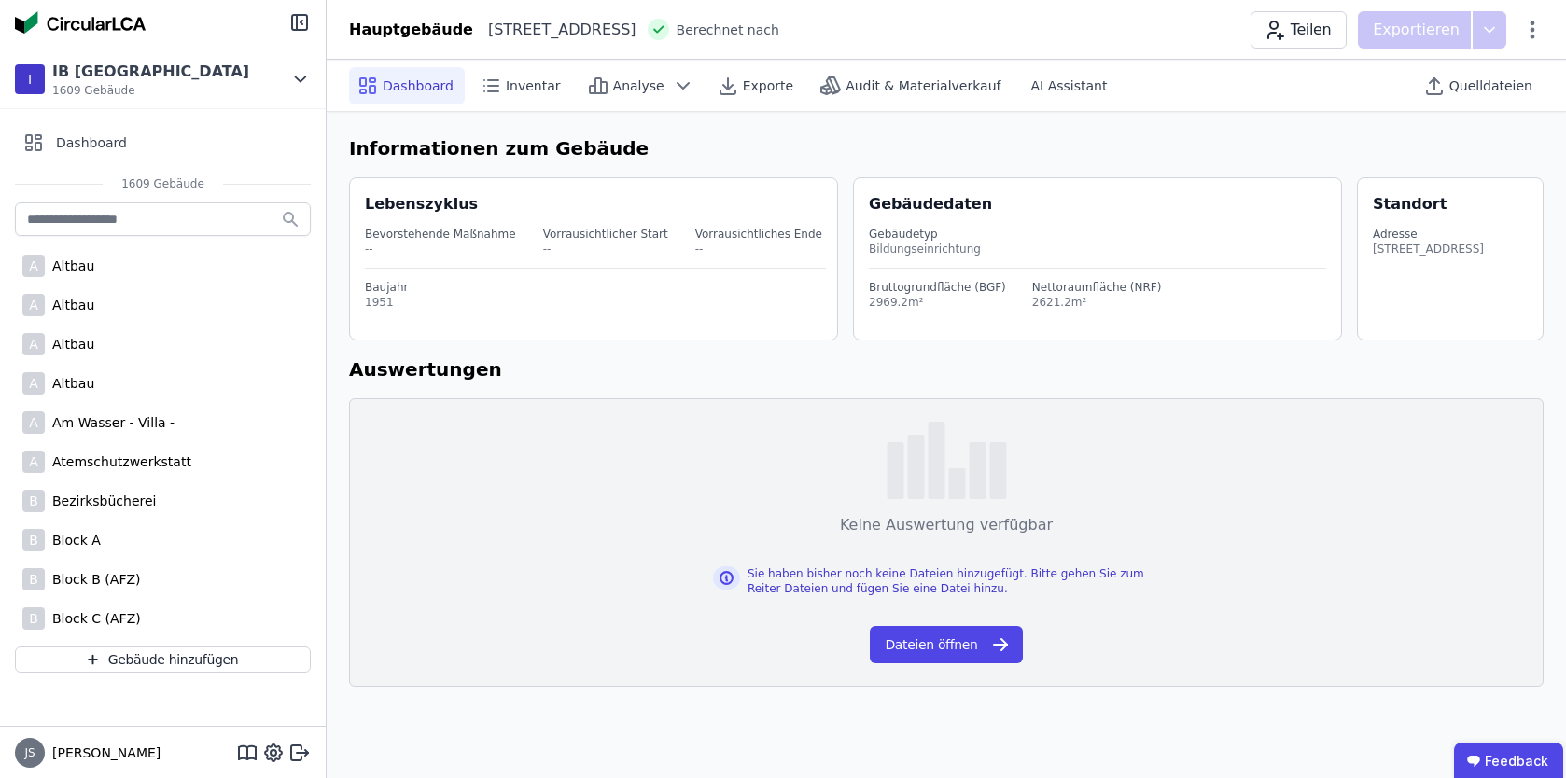
click at [180, 181] on span "1609 Gebäude" at bounding box center [163, 183] width 120 height 15
click at [105, 266] on div "A Altbau" at bounding box center [163, 265] width 296 height 37
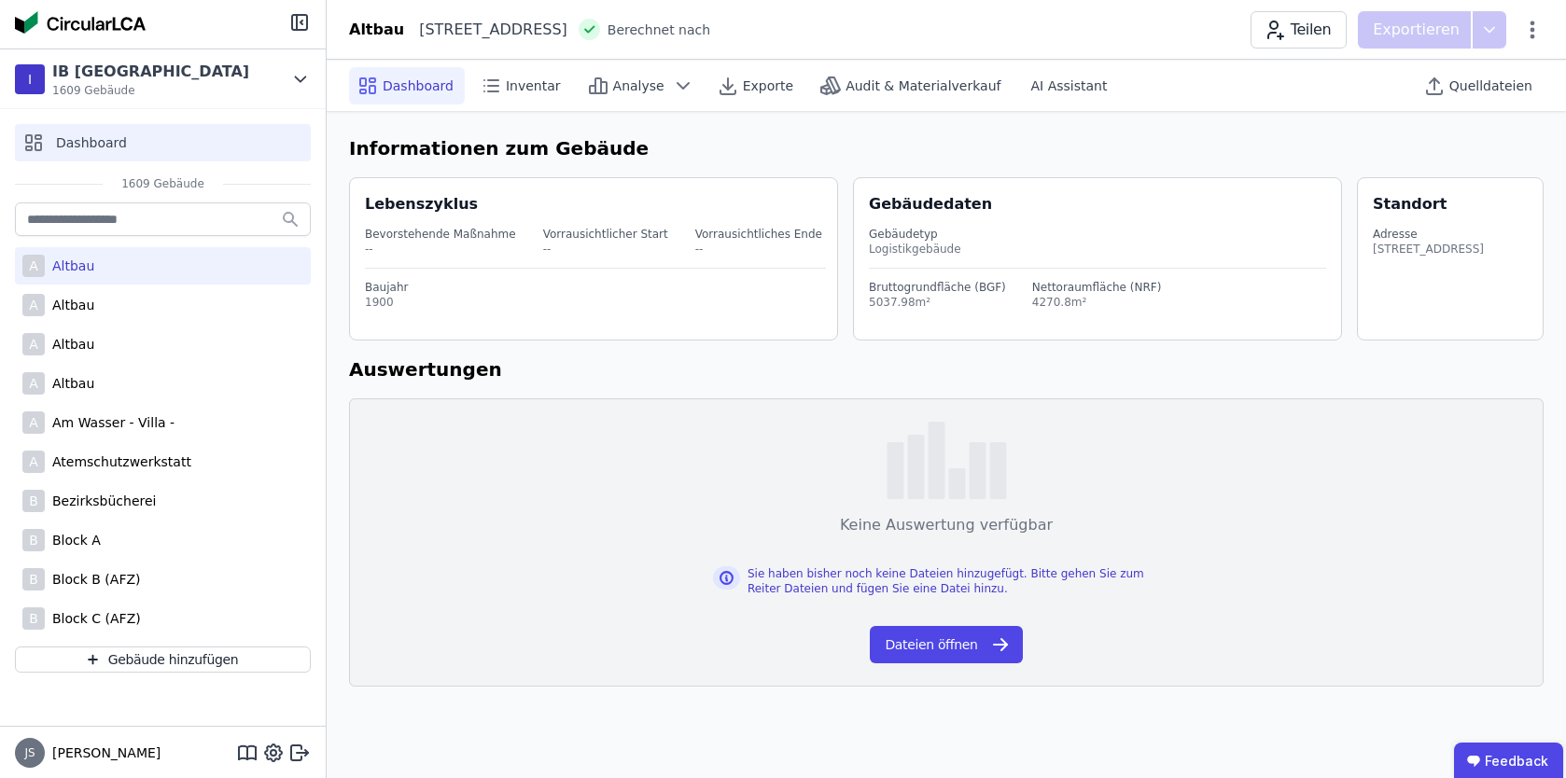
click at [133, 146] on div "Dashboard" at bounding box center [163, 142] width 296 height 37
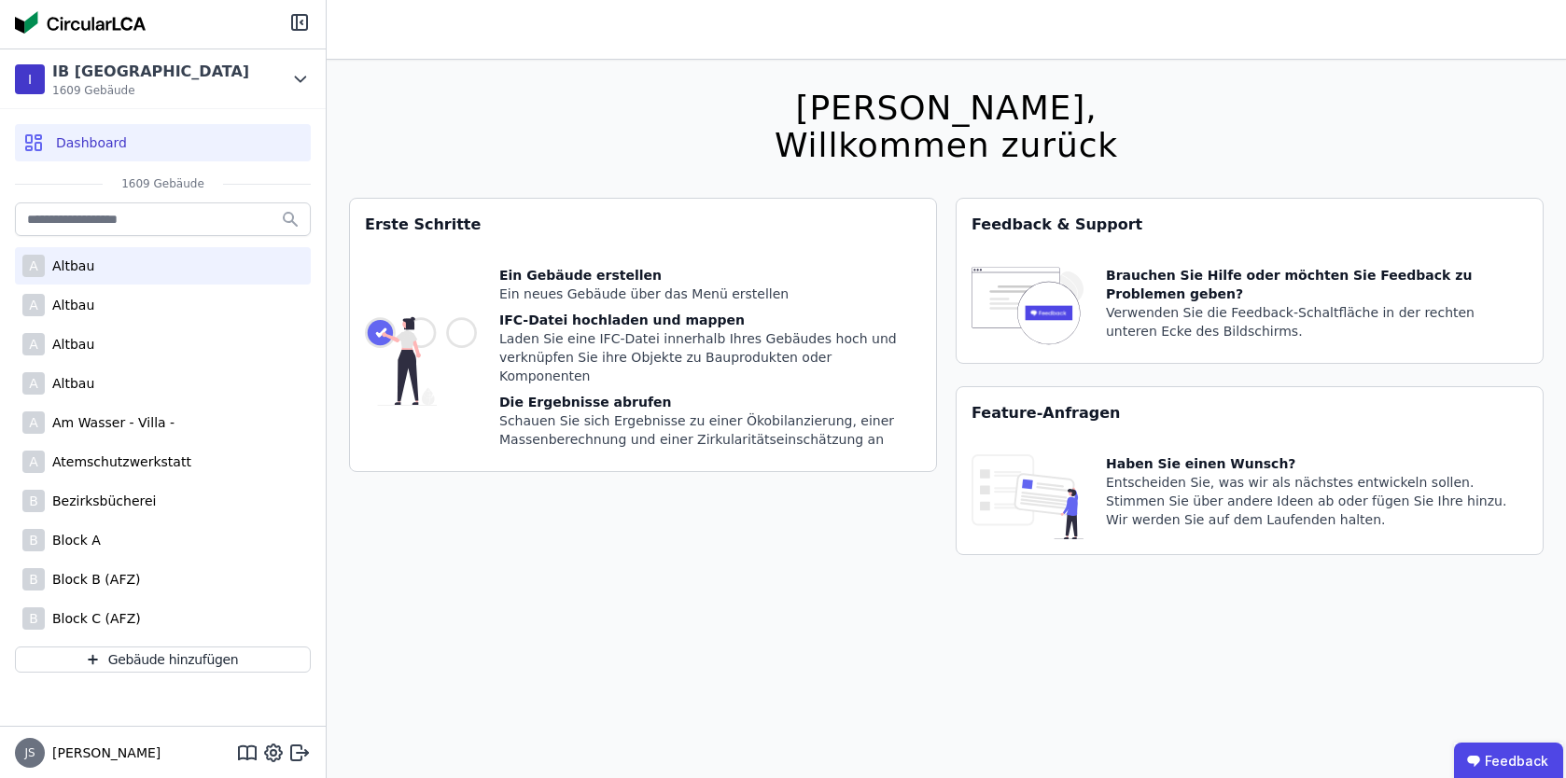
click at [103, 274] on div "A Altbau" at bounding box center [163, 265] width 296 height 37
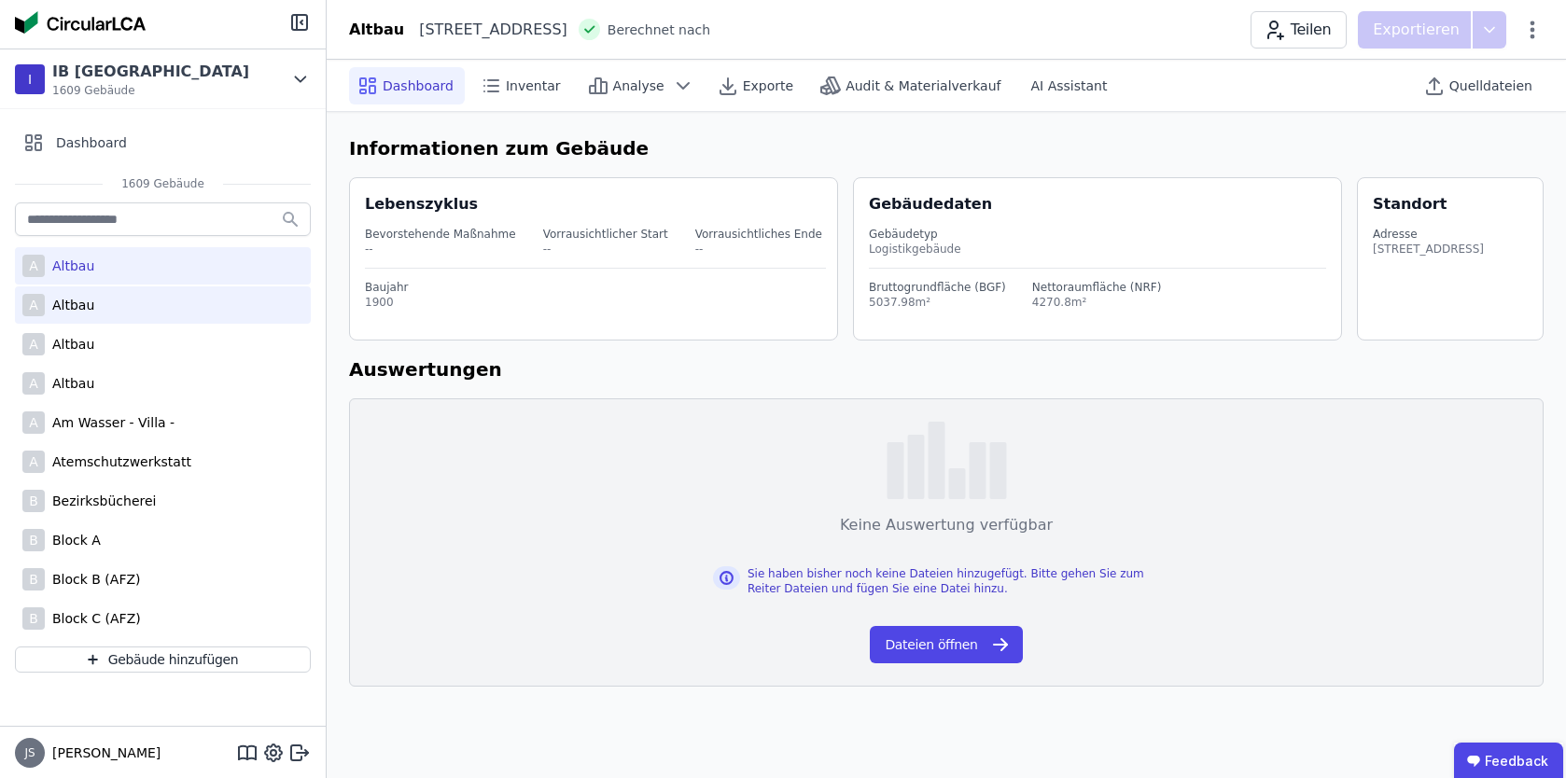
click at [89, 312] on div "Altbau" at bounding box center [69, 305] width 49 height 19
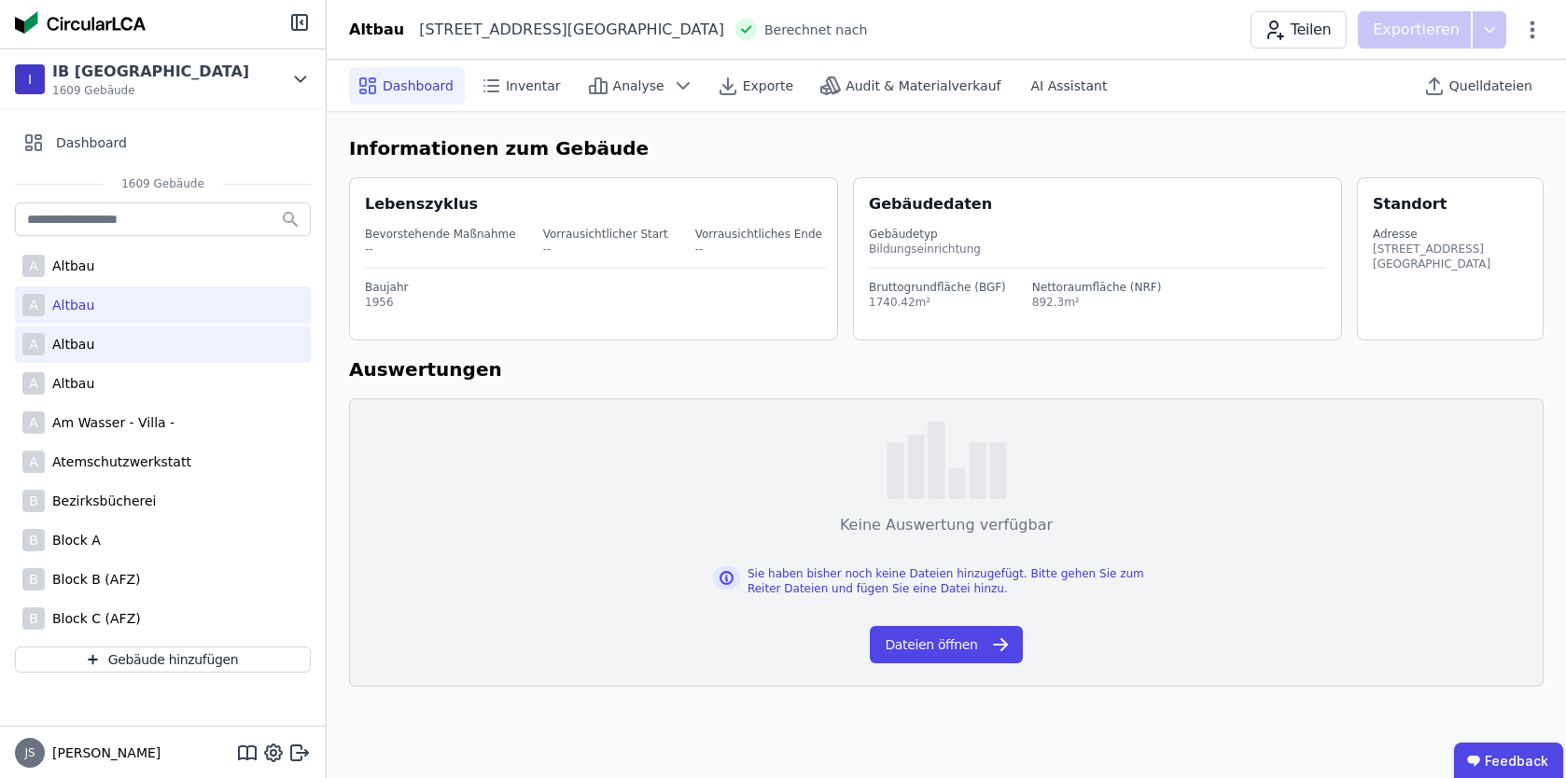
click at [81, 344] on div "Altbau" at bounding box center [69, 344] width 49 height 19
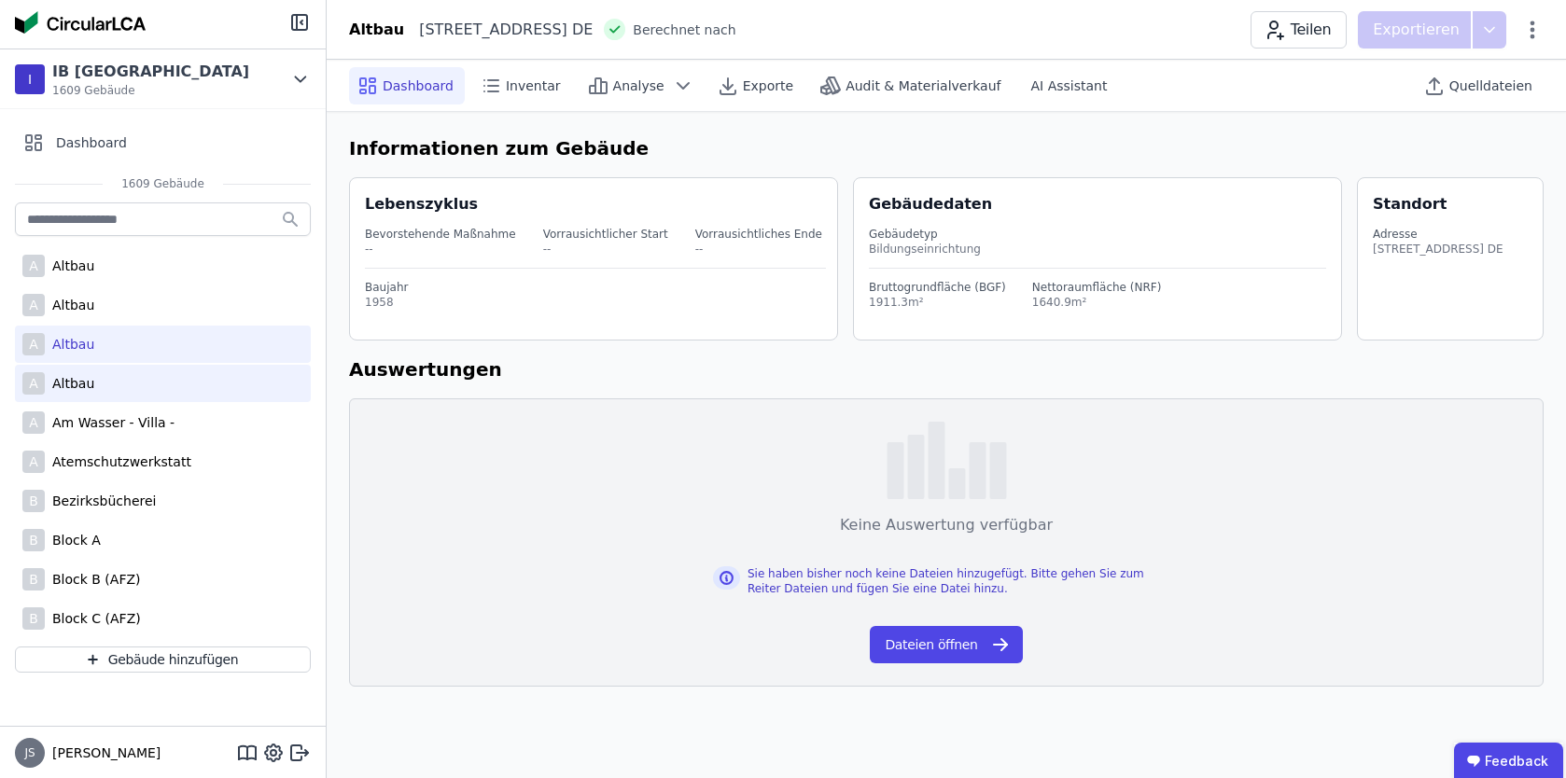
click at [79, 378] on div "Altbau" at bounding box center [69, 383] width 49 height 19
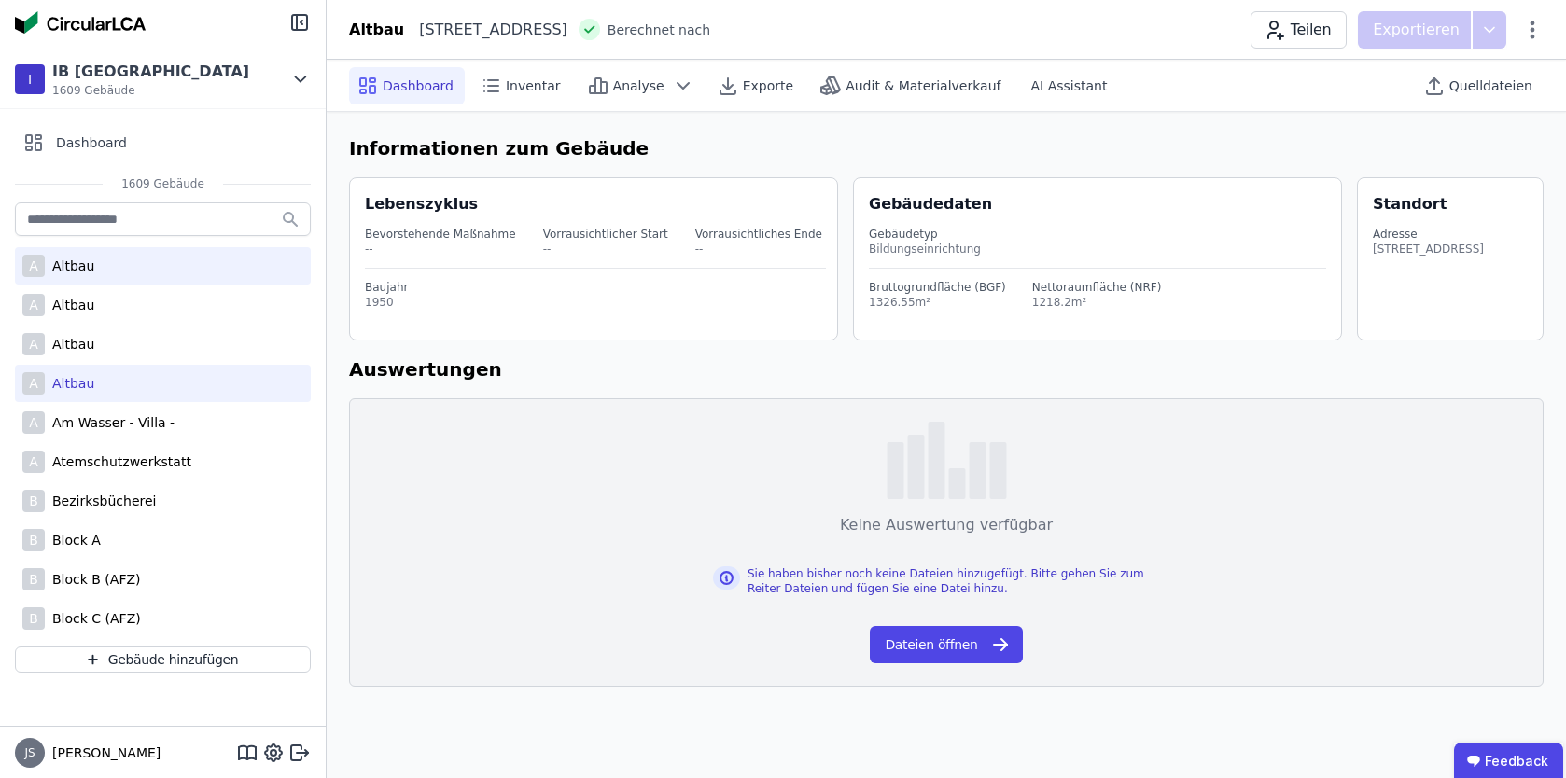
click at [151, 256] on div "A Altbau" at bounding box center [163, 265] width 296 height 37
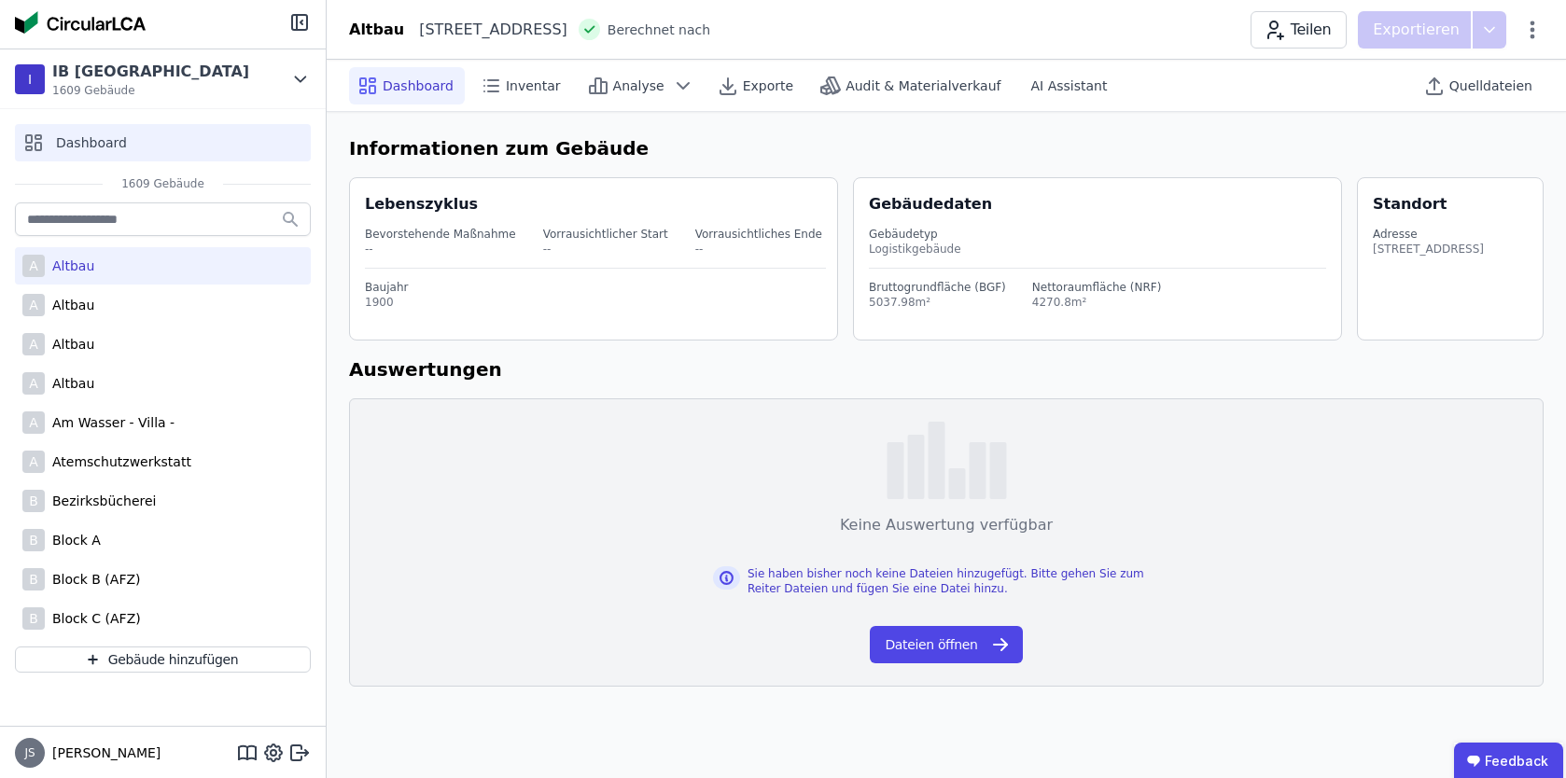
click at [163, 149] on div "Dashboard" at bounding box center [163, 142] width 296 height 37
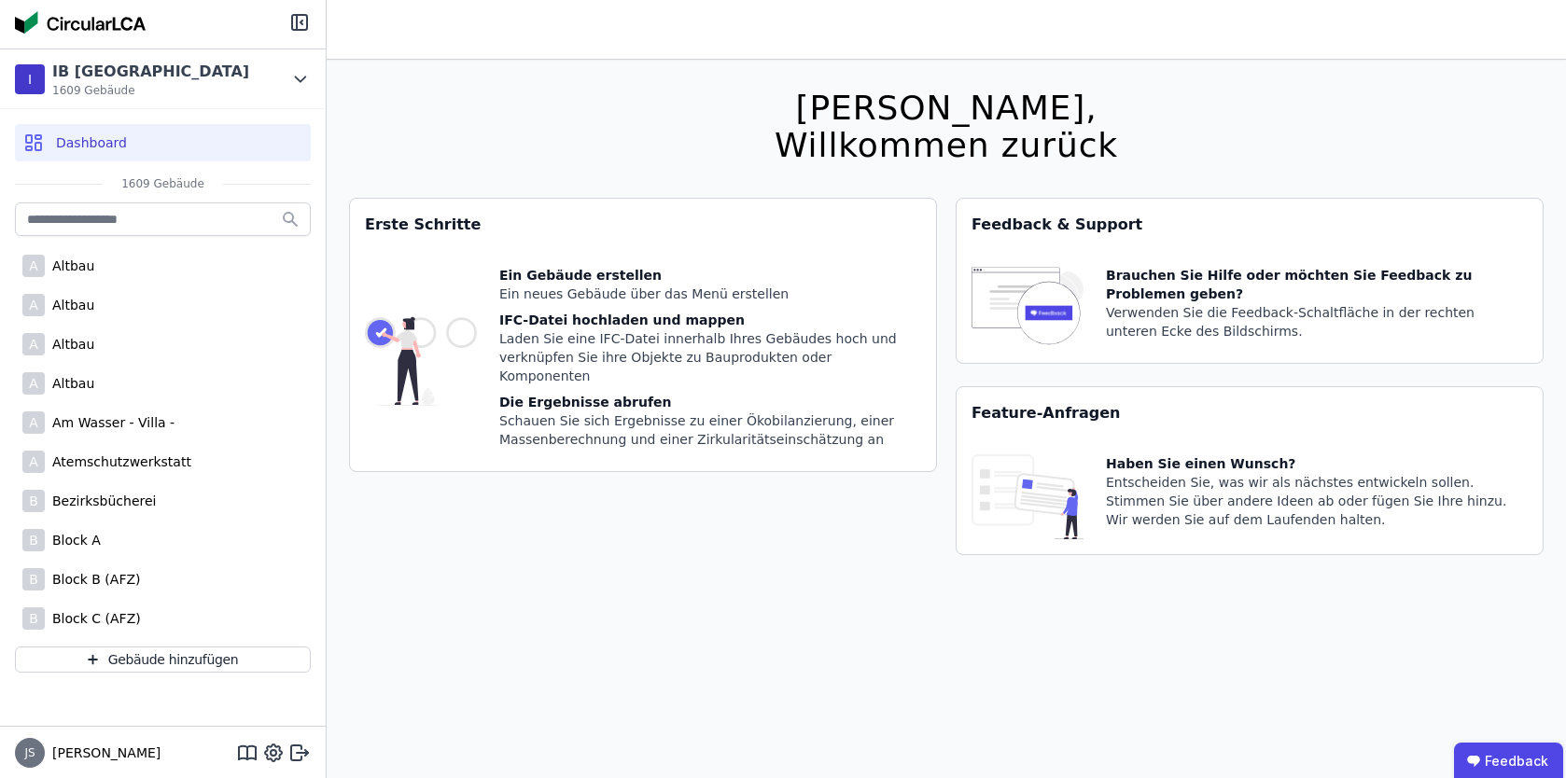
click at [85, 169] on div "Dashboard" at bounding box center [163, 142] width 326 height 67
click at [91, 280] on div "A Altbau" at bounding box center [163, 265] width 296 height 37
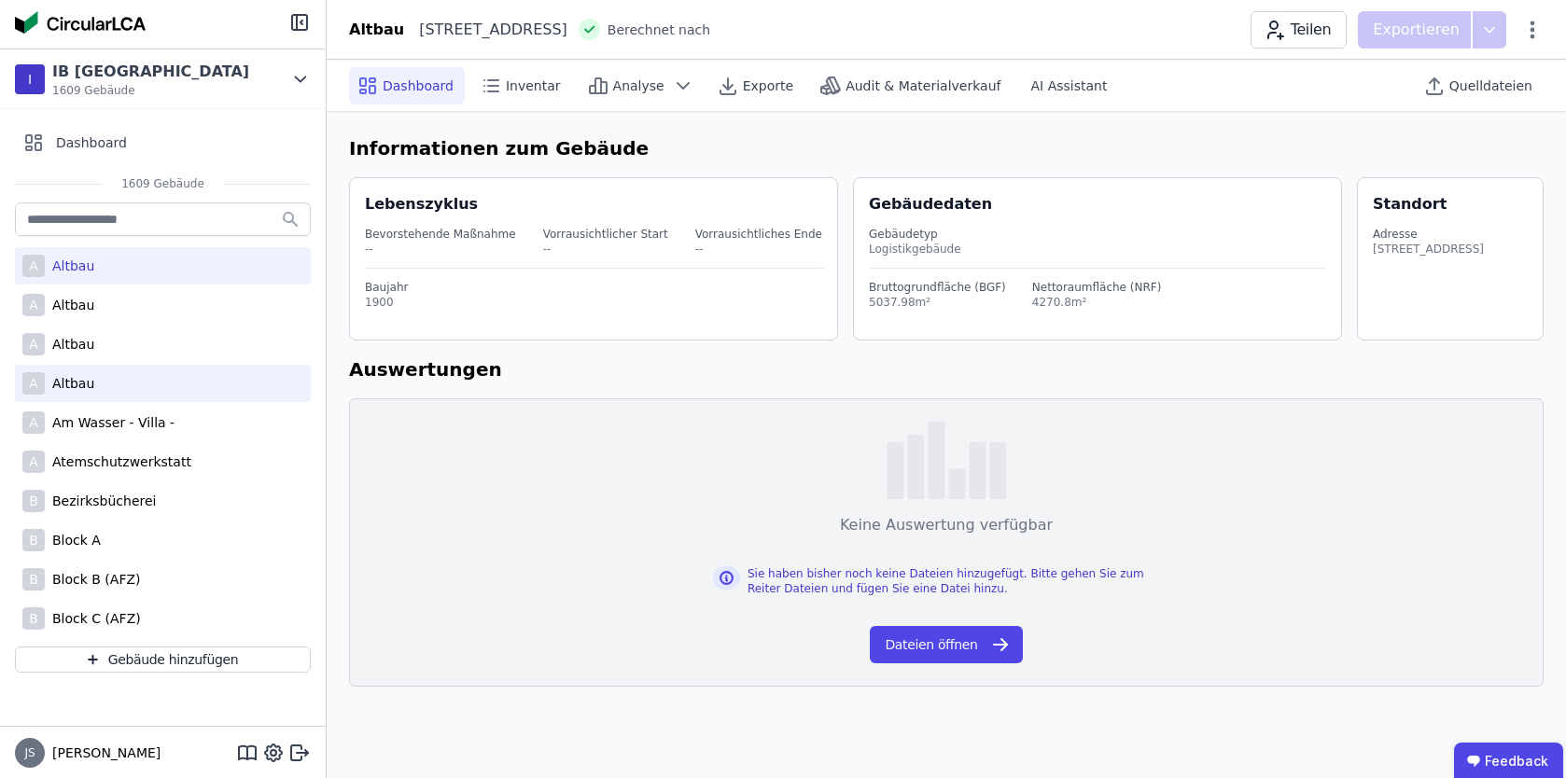
click at [102, 397] on div "A Altbau" at bounding box center [163, 383] width 296 height 37
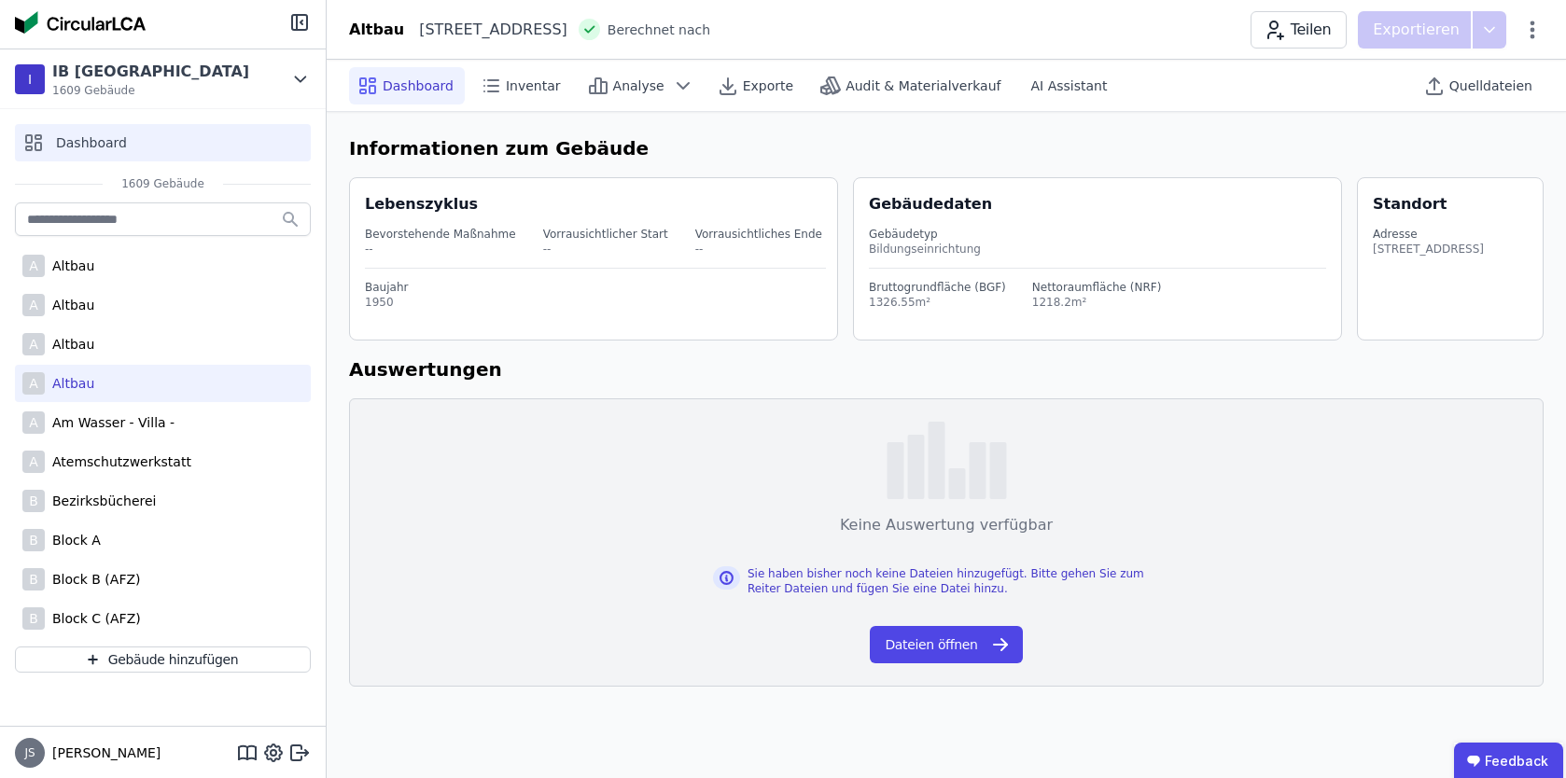
click at [104, 140] on span "Dashboard" at bounding box center [91, 142] width 71 height 19
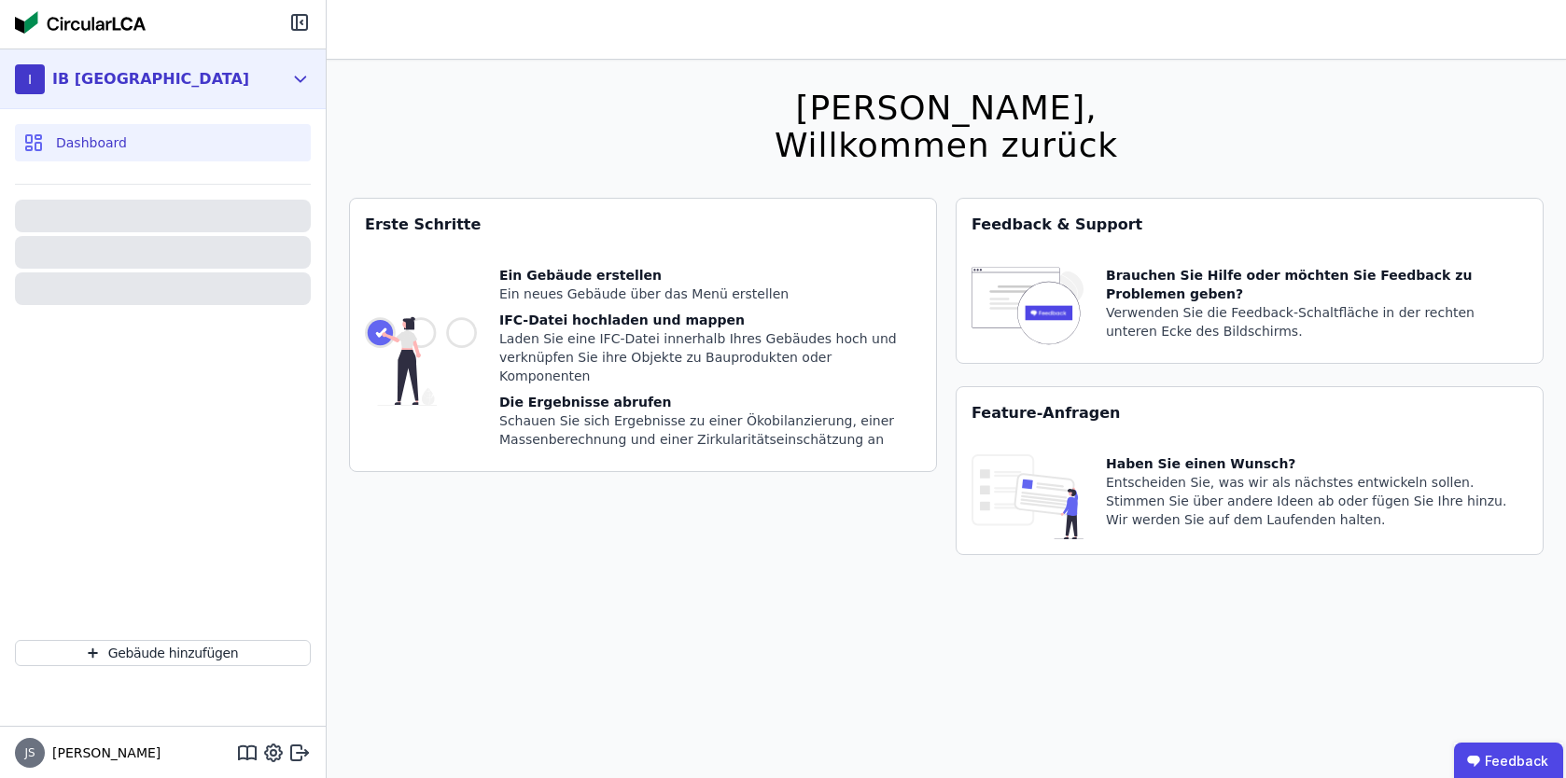
click at [228, 67] on div "I IB Bremen" at bounding box center [149, 79] width 268 height 37
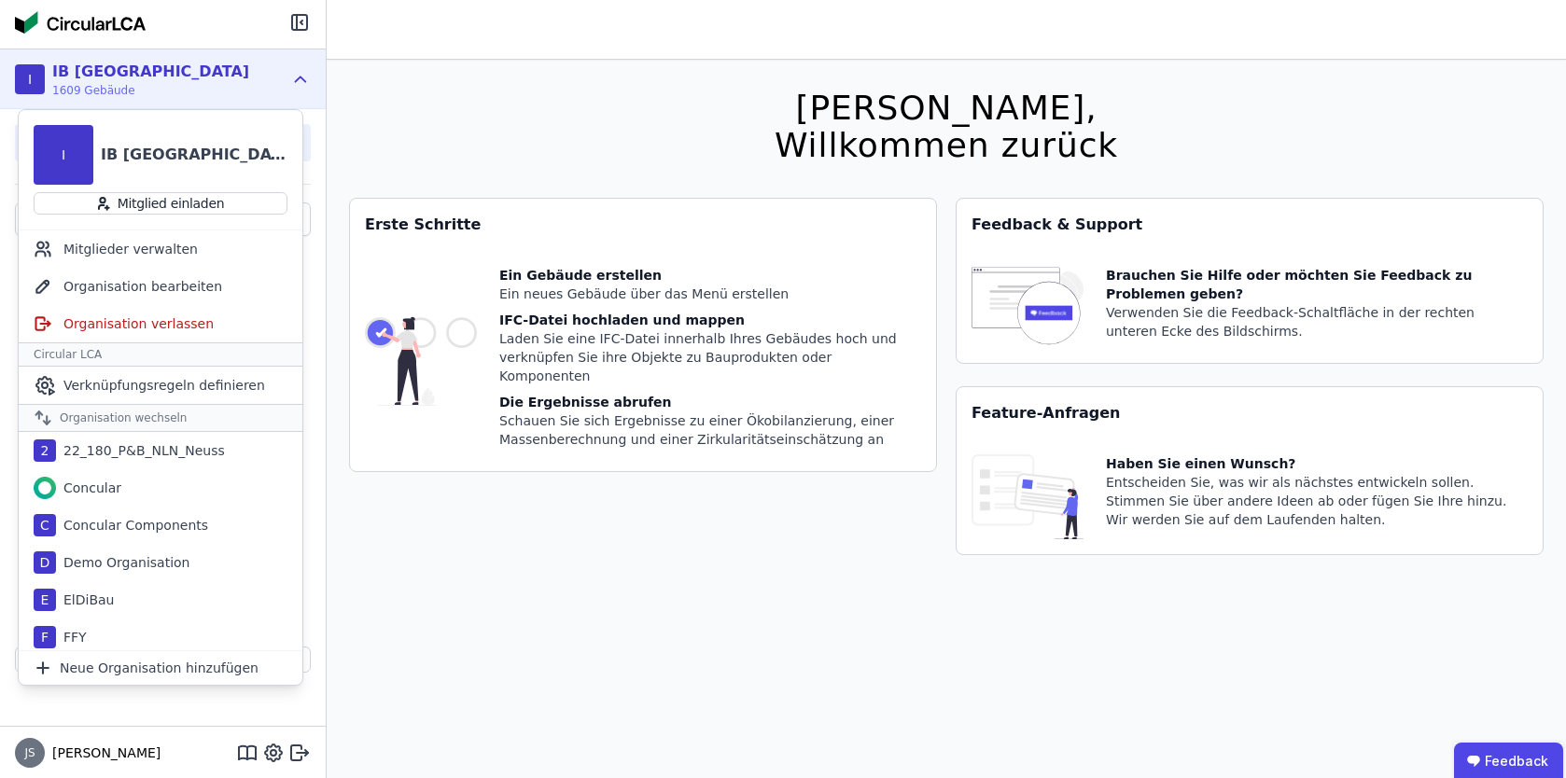
click at [444, 65] on div "Hallo Julius, Willkommen zurück Sie verwenden derzeit eine Beta-Version. Es kön…" at bounding box center [946, 449] width 1194 height 778
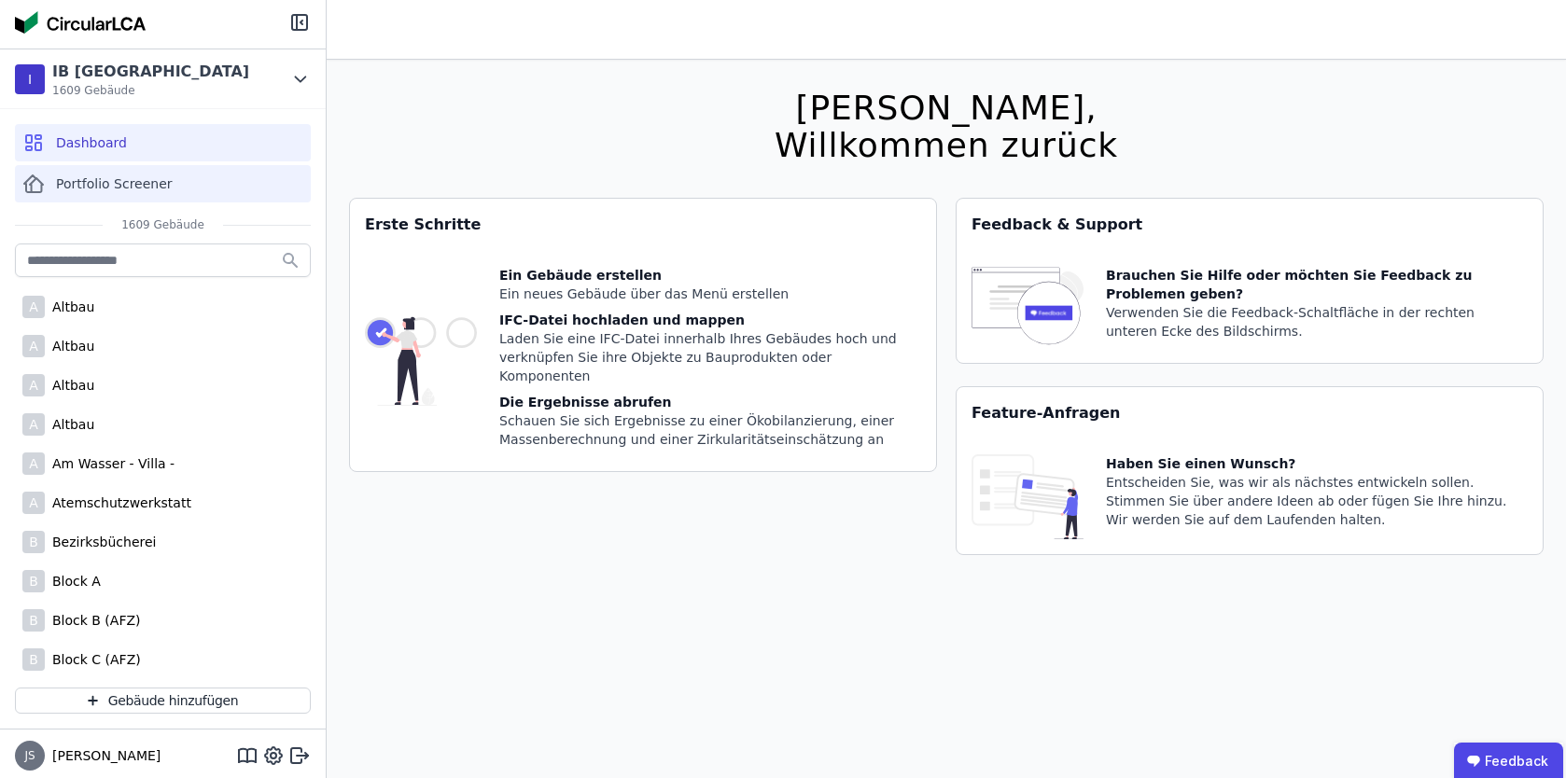
click at [137, 188] on span "Portfolio Screener" at bounding box center [114, 183] width 117 height 19
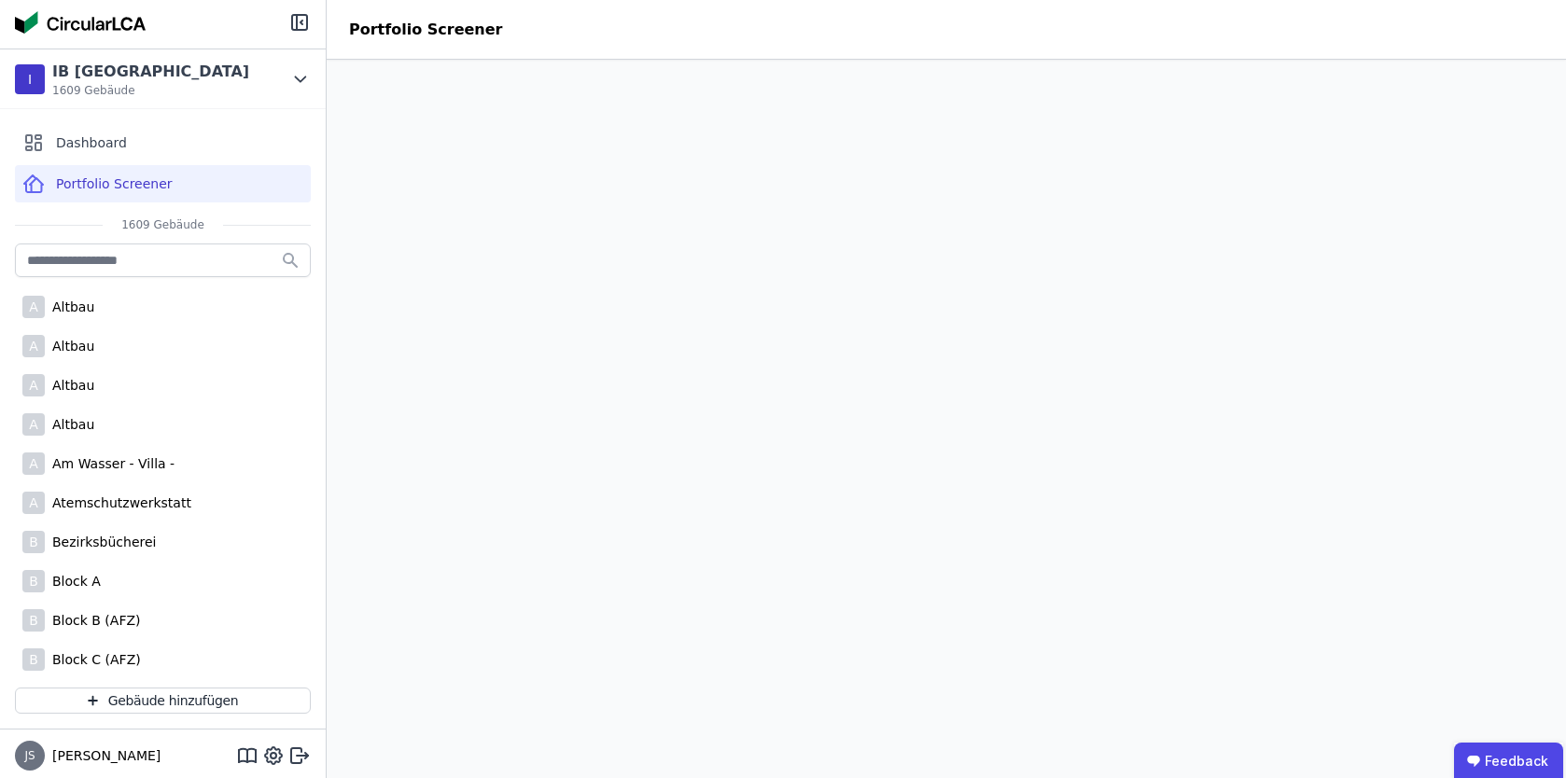
click at [150, 385] on div "A Altbau" at bounding box center [163, 385] width 296 height 37
